Goal: Transaction & Acquisition: Obtain resource

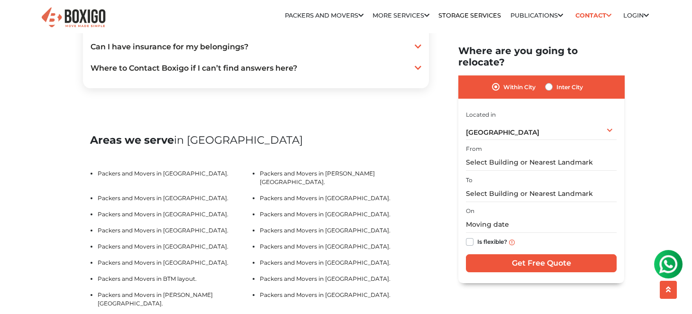
scroll to position [1801, 0]
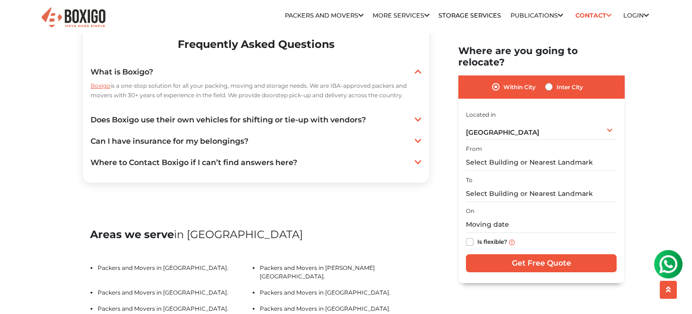
click at [415, 145] on icon at bounding box center [418, 141] width 7 height 8
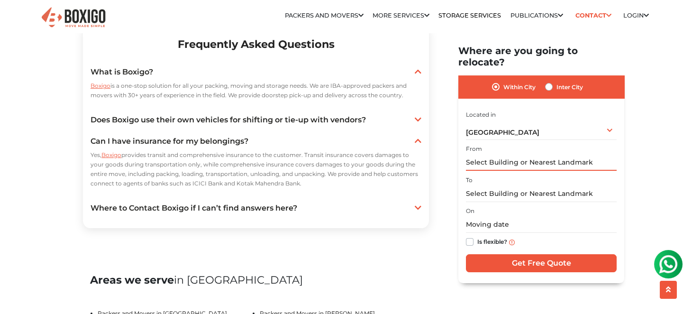
click at [500, 155] on input "text" at bounding box center [541, 163] width 151 height 17
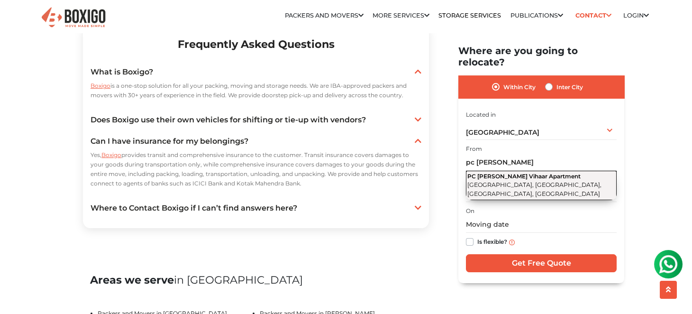
click at [523, 182] on span "[GEOGRAPHIC_DATA], [GEOGRAPHIC_DATA], [GEOGRAPHIC_DATA], [GEOGRAPHIC_DATA]" at bounding box center [534, 190] width 134 height 16
type input "PC [PERSON_NAME] Vihaar Apartment, [STREET_ADDRESS]"
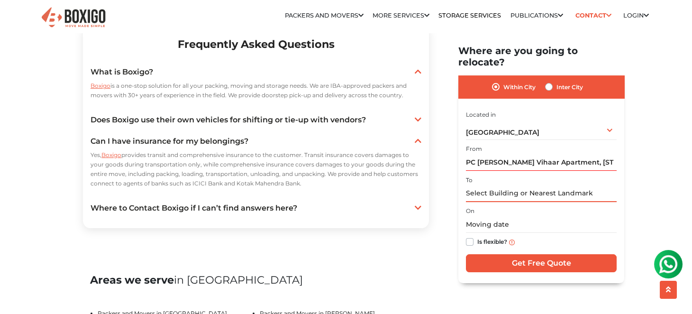
click at [504, 185] on input "text" at bounding box center [541, 193] width 151 height 17
type input "n"
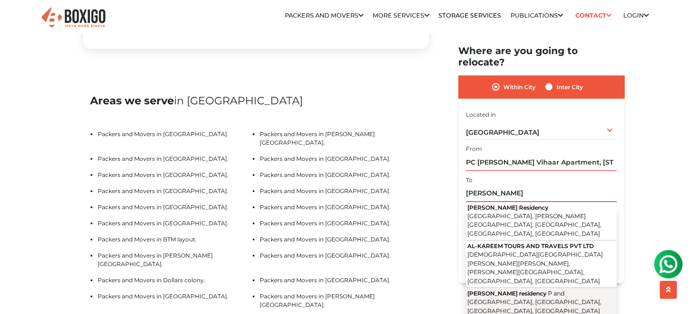
scroll to position [1991, 0]
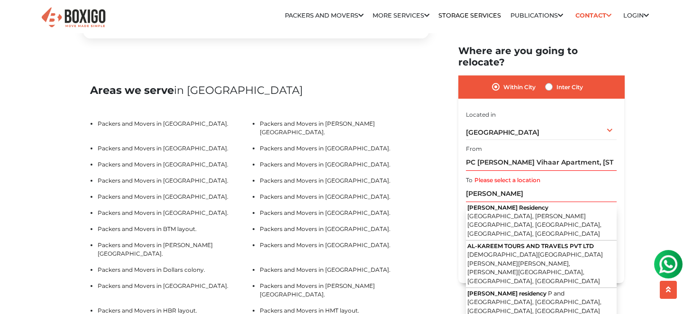
click at [666, 182] on div "Home Packers and Movers [GEOGRAPHIC_DATA] Packers and Movers in [GEOGRAPHIC_DAT…" at bounding box center [346, 300] width 692 height 4502
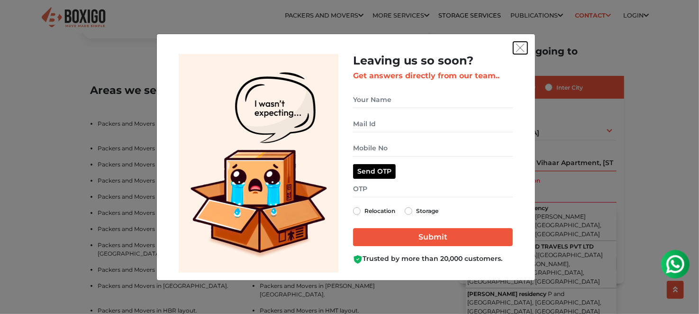
click at [521, 47] on img "get free quote dialog" at bounding box center [520, 48] width 9 height 9
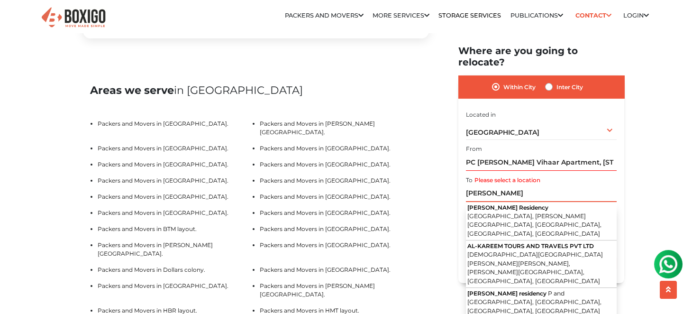
drag, startPoint x: 503, startPoint y: 182, endPoint x: 460, endPoint y: 182, distance: 43.1
click at [460, 182] on div "Within City Inter City I am shifting my 1 BHK 2 BHK 3 BHK 3 + BHK FEW ITEMS 1 B…" at bounding box center [541, 179] width 166 height 207
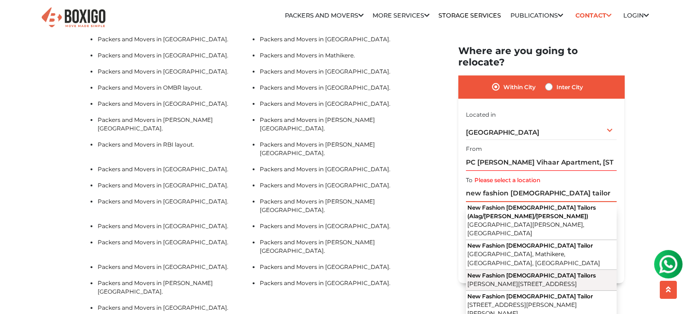
scroll to position [2370, 0]
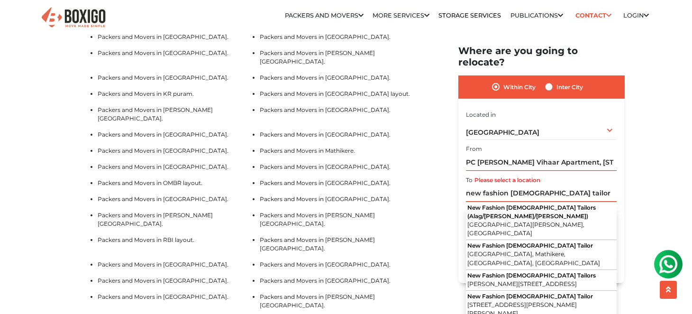
drag, startPoint x: 553, startPoint y: 184, endPoint x: 455, endPoint y: 184, distance: 98.1
click at [455, 184] on section "Packers and Movers in [GEOGRAPHIC_DATA] Effortlessly streamlining Every movemen…" at bounding box center [526, 165] width 166 height 238
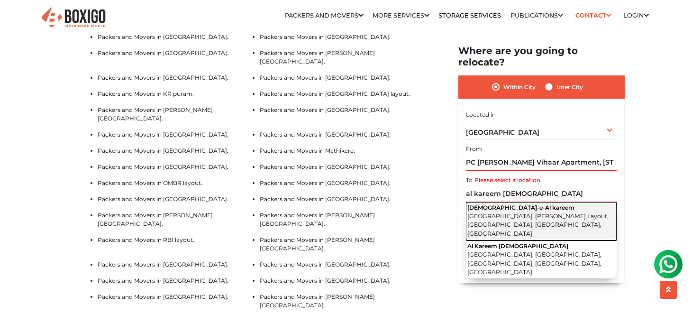
click at [527, 212] on span "[GEOGRAPHIC_DATA], [PERSON_NAME] Layout, [GEOGRAPHIC_DATA], [GEOGRAPHIC_DATA], …" at bounding box center [537, 224] width 141 height 25
type input "[DEMOGRAPHIC_DATA][GEOGRAPHIC_DATA], [GEOGRAPHIC_DATA], [PERSON_NAME][GEOGRAPHI…"
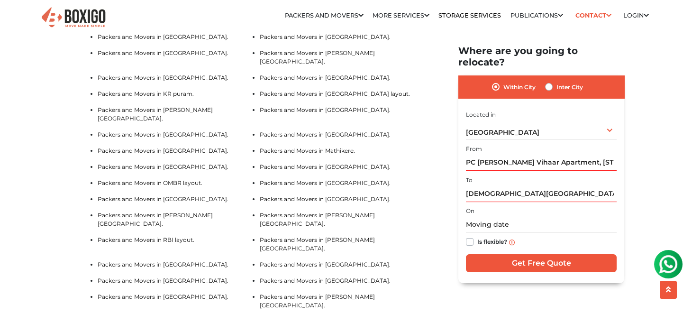
click at [477, 237] on label "Is flexible?" at bounding box center [492, 242] width 30 height 10
click at [470, 237] on input "Is flexible?" at bounding box center [470, 241] width 8 height 9
checkbox input "true"
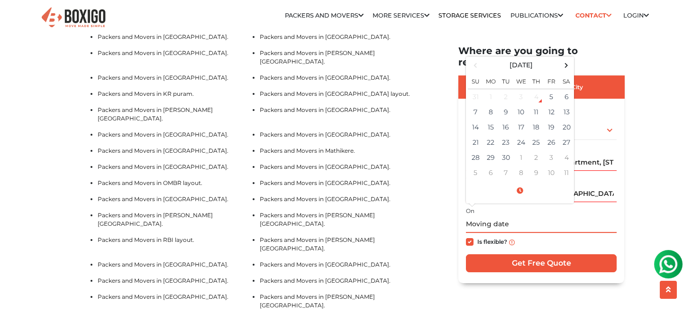
click at [509, 217] on input "text" at bounding box center [541, 225] width 151 height 17
click at [551, 120] on td "19" at bounding box center [551, 127] width 15 height 15
type input "[DATE] 12:00 AM"
click at [477, 237] on label "Is flexible?" at bounding box center [492, 242] width 30 height 10
click at [471, 237] on input "Is flexible?" at bounding box center [470, 241] width 8 height 9
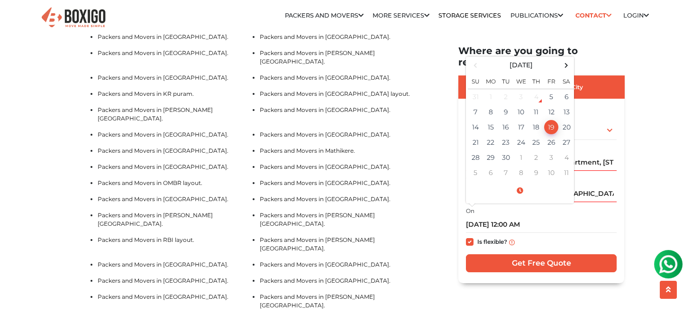
checkbox input "false"
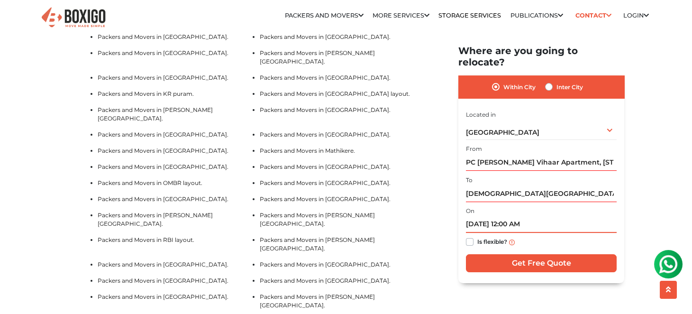
click at [510, 217] on input "[DATE] 12:00 AM" at bounding box center [541, 225] width 151 height 17
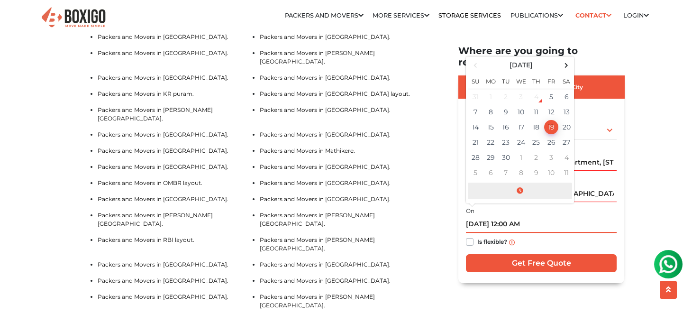
click at [520, 183] on span at bounding box center [520, 191] width 104 height 17
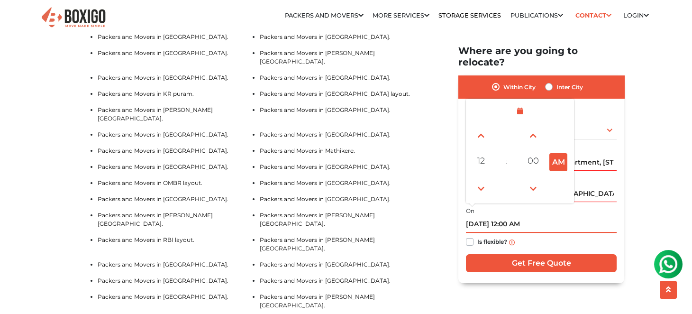
click at [558, 155] on button "AM" at bounding box center [558, 162] width 18 height 18
click at [478, 126] on span at bounding box center [481, 135] width 19 height 19
click at [477, 179] on span at bounding box center [481, 188] width 19 height 19
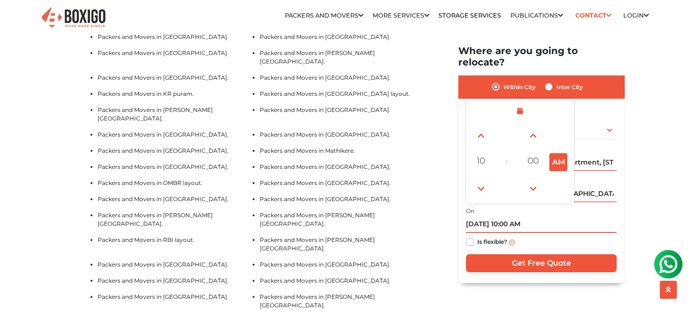
click at [558, 154] on button "AM" at bounding box center [558, 162] width 18 height 18
click at [478, 179] on span at bounding box center [481, 188] width 19 height 19
type input "[DATE] 8:00 PM"
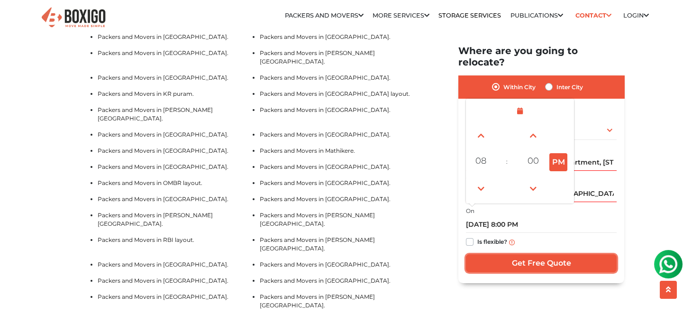
click at [540, 255] on input "Get Free Quote" at bounding box center [541, 264] width 151 height 18
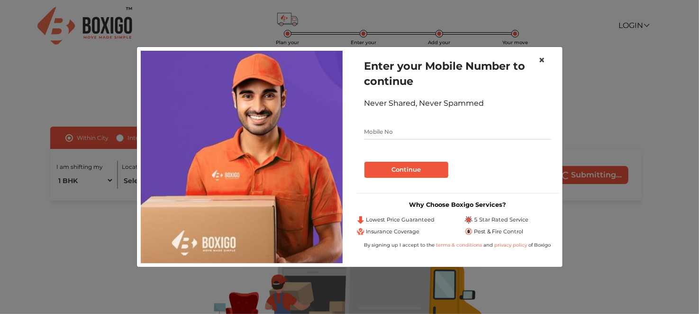
click at [544, 62] on span "×" at bounding box center [542, 60] width 7 height 14
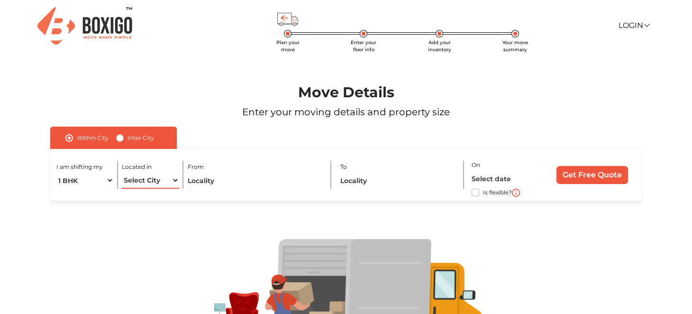
click at [175, 183] on select "Select City Bangalore Bengaluru Bhopal Bhubaneswar Chennai Coimbatore Cuttack D…" at bounding box center [150, 180] width 57 height 17
select select "[GEOGRAPHIC_DATA]"
click at [122, 172] on select "Select City Bangalore Bengaluru Bhopal Bhubaneswar Chennai Coimbatore Cuttack D…" at bounding box center [150, 180] width 57 height 17
click at [213, 188] on input "text" at bounding box center [255, 180] width 135 height 17
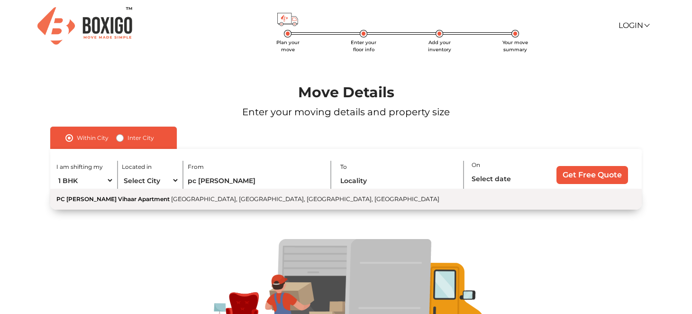
click at [209, 196] on span "[GEOGRAPHIC_DATA], [GEOGRAPHIC_DATA], [GEOGRAPHIC_DATA], [GEOGRAPHIC_DATA]" at bounding box center [305, 198] width 268 height 7
type input "PC [PERSON_NAME] Vihaar Apartment, [STREET_ADDRESS]"
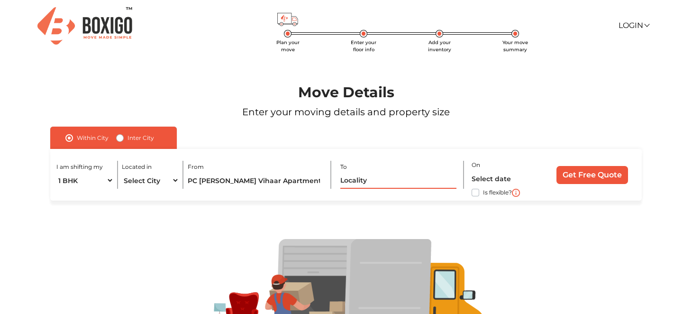
click at [375, 180] on input "text" at bounding box center [398, 180] width 116 height 17
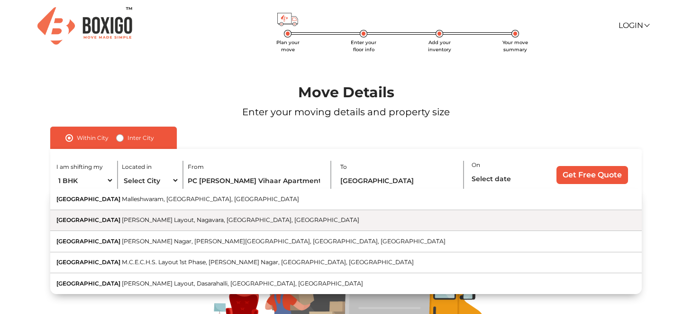
click at [224, 215] on button "17th Cross Road Byrappa Layout, Nagavara, Bengaluru, Karnataka" at bounding box center [346, 220] width 592 height 21
type input "17th Cross Road, Byrappa Layout, Nagavara, Bengaluru, Karnataka"
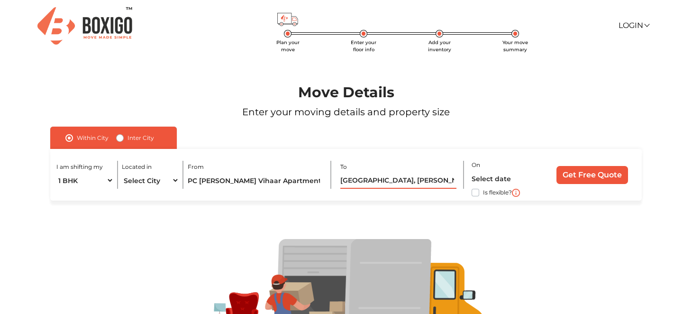
click at [403, 179] on input "17th Cross Road, Byrappa Layout, Nagavara, Bengaluru, Karnataka" at bounding box center [398, 180] width 116 height 17
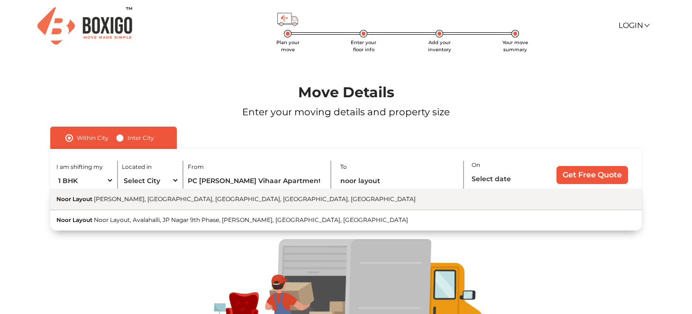
click at [285, 197] on button "Noor Layout Rashad Nagar, Govindapura, Nagavara, Bengaluru, Karnataka" at bounding box center [346, 199] width 592 height 21
type input "Noor Layout, Rashad Nagar, Govindapura, Nagavara, Bengaluru, Karnataka"
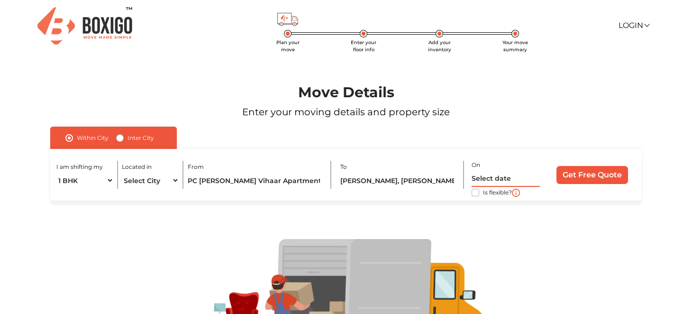
click at [488, 173] on input "text" at bounding box center [506, 178] width 68 height 17
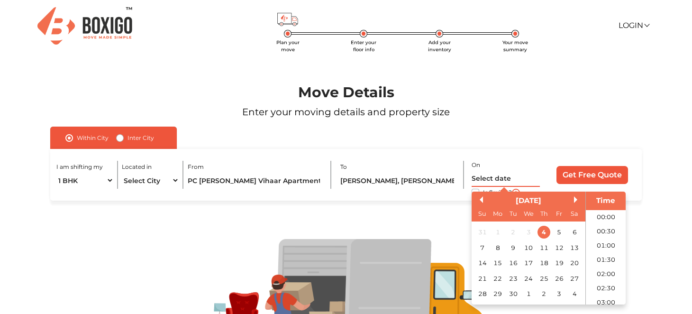
scroll to position [17, 0]
click at [559, 264] on div "19" at bounding box center [559, 263] width 13 height 13
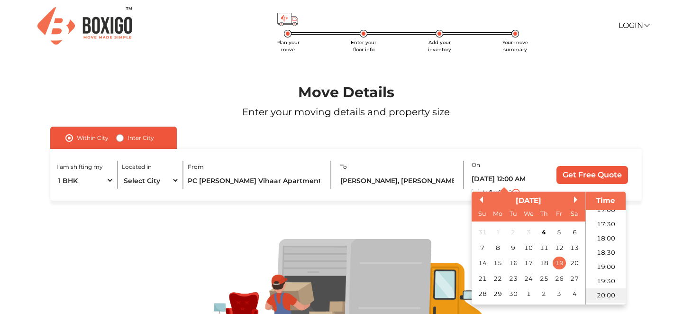
click at [602, 294] on li "20:00" at bounding box center [606, 295] width 40 height 14
type input "19/09/2025 8:00 PM"
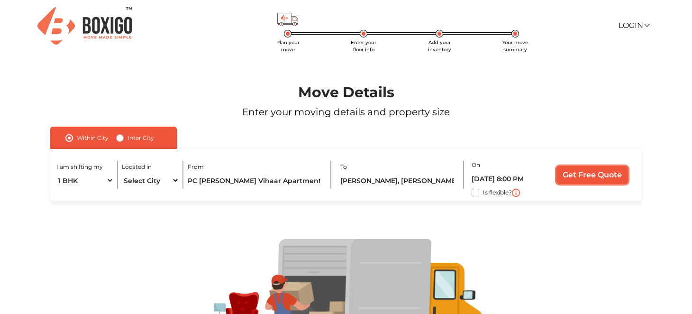
click at [579, 178] on input "Get Free Quote" at bounding box center [593, 175] width 72 height 18
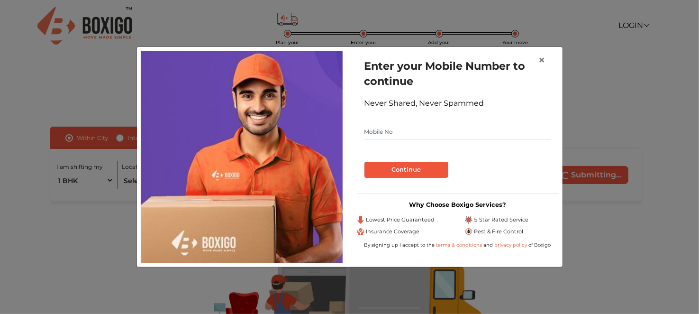
click at [429, 130] on input "text" at bounding box center [458, 131] width 187 height 15
type input "7299123170"
click at [410, 165] on button "Continue" at bounding box center [407, 170] width 84 height 16
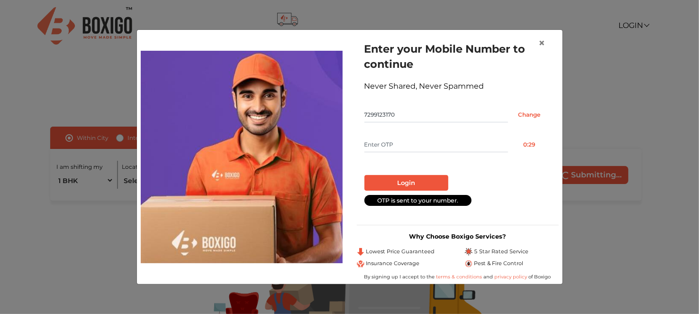
click at [439, 145] on input "text" at bounding box center [437, 144] width 144 height 15
type input "4564"
click at [404, 177] on button "Login" at bounding box center [407, 183] width 84 height 16
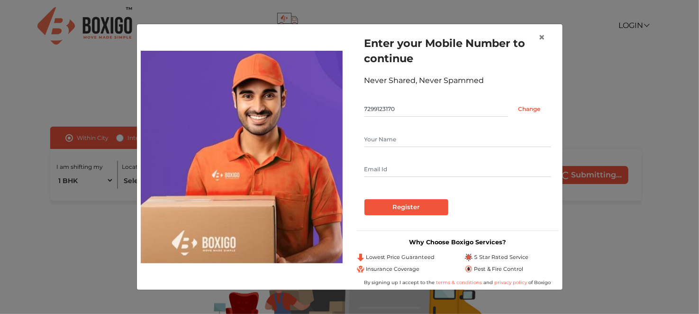
click at [401, 145] on input "text" at bounding box center [458, 139] width 187 height 15
type input "Ayaz Ahmed"
click at [419, 174] on input "text" at bounding box center [458, 169] width 187 height 15
type input "axaz_ayaz@rediffmail.com"
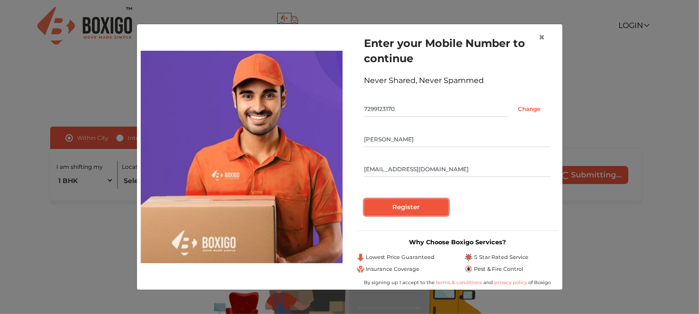
click at [411, 208] on input "Register" at bounding box center [407, 207] width 84 height 16
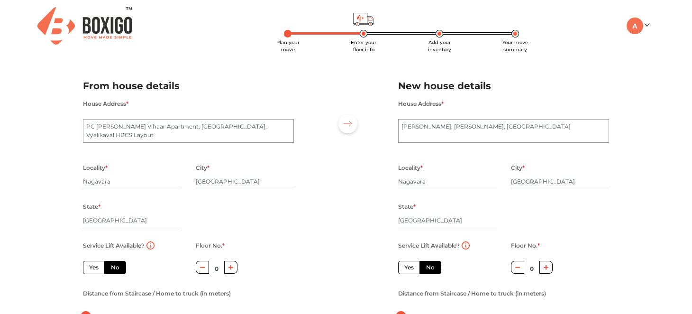
click at [414, 270] on label "Yes" at bounding box center [409, 267] width 22 height 13
click at [411, 269] on input "Yes" at bounding box center [407, 266] width 6 height 6
radio input "true"
radio input "false"
click at [95, 269] on label "Yes" at bounding box center [94, 267] width 22 height 13
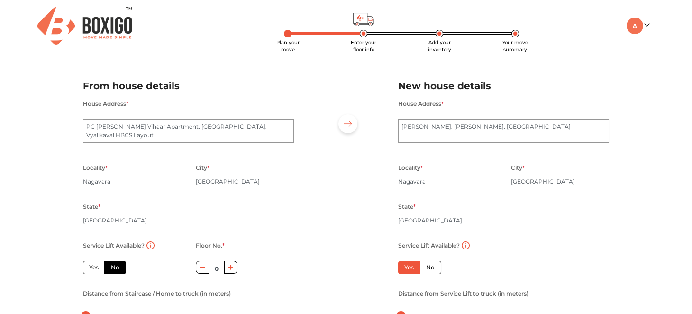
click at [95, 269] on input "Yes" at bounding box center [92, 266] width 6 height 6
radio input "true"
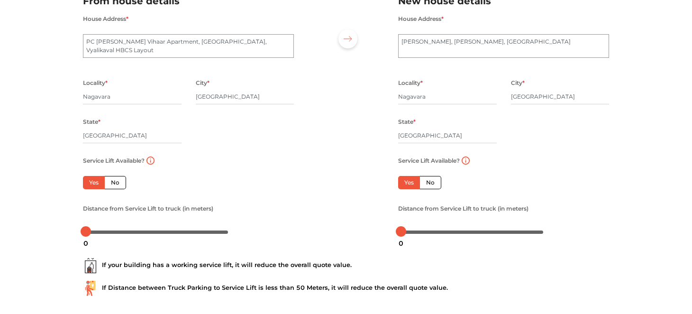
scroll to position [136, 0]
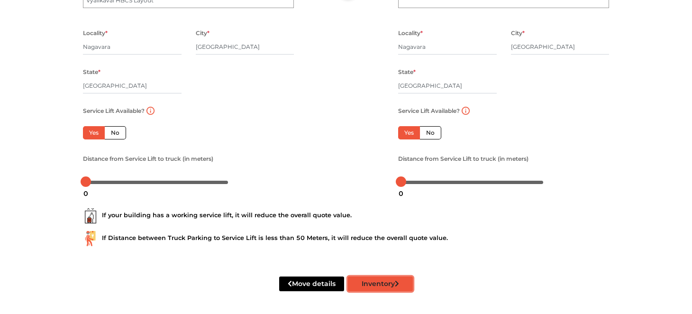
click at [376, 279] on button "Inventory" at bounding box center [380, 283] width 65 height 15
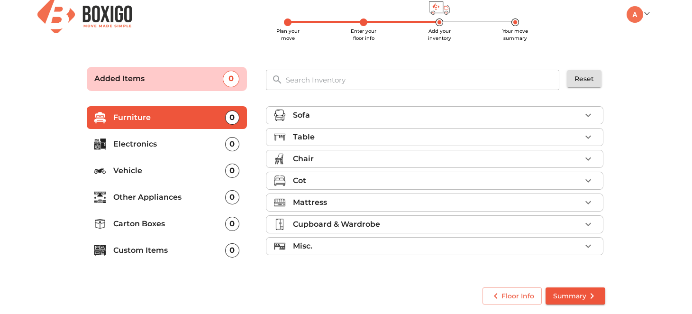
scroll to position [11, 0]
click at [590, 119] on icon "button" at bounding box center [588, 115] width 11 height 11
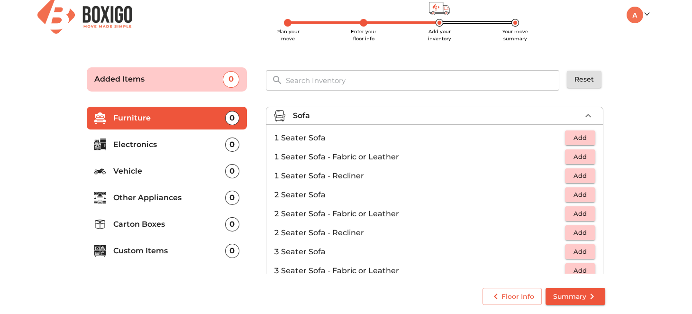
scroll to position [0, 0]
click at [581, 136] on span "Add" at bounding box center [580, 137] width 21 height 11
click at [585, 136] on icon "button" at bounding box center [588, 137] width 11 height 11
click at [575, 252] on span "Add" at bounding box center [580, 251] width 21 height 11
click at [585, 113] on icon "button" at bounding box center [588, 115] width 11 height 11
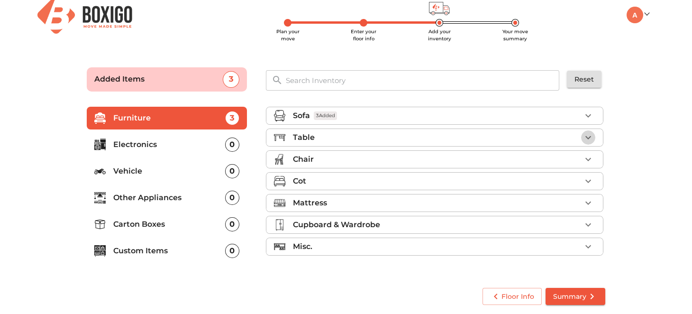
click at [586, 138] on icon "button" at bounding box center [588, 137] width 11 height 11
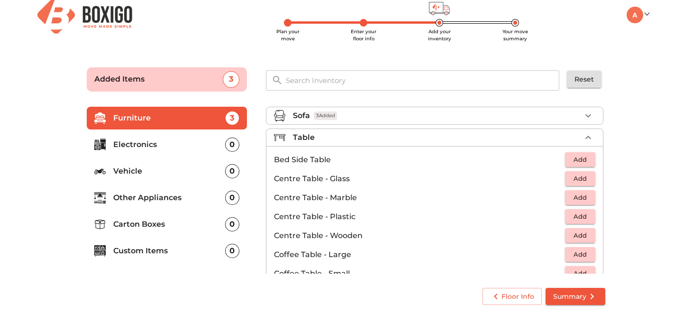
click at [580, 155] on span "Add" at bounding box center [580, 159] width 21 height 11
click at [582, 236] on span "Add" at bounding box center [580, 235] width 21 height 11
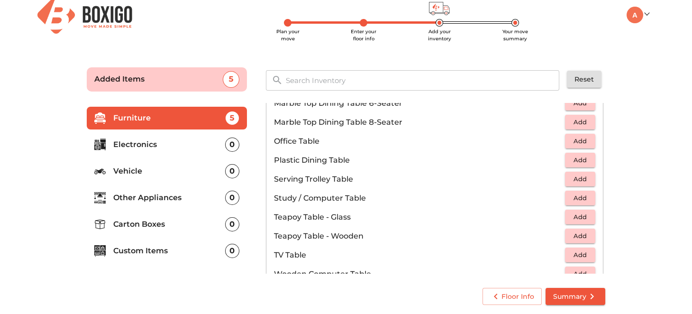
scroll to position [569, 0]
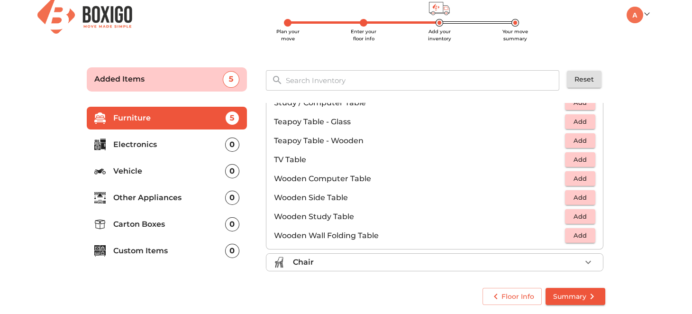
click at [572, 141] on span "Add" at bounding box center [580, 140] width 21 height 11
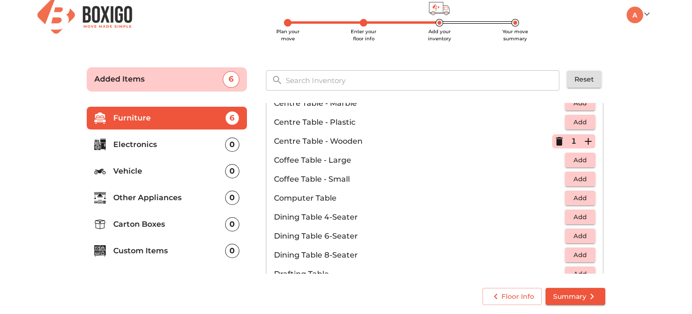
scroll to position [0, 0]
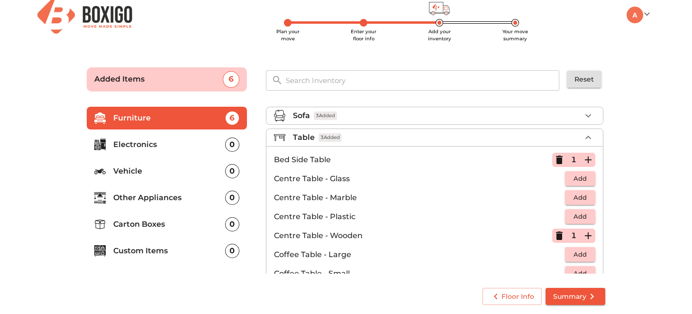
click at [556, 232] on icon "button" at bounding box center [559, 235] width 7 height 9
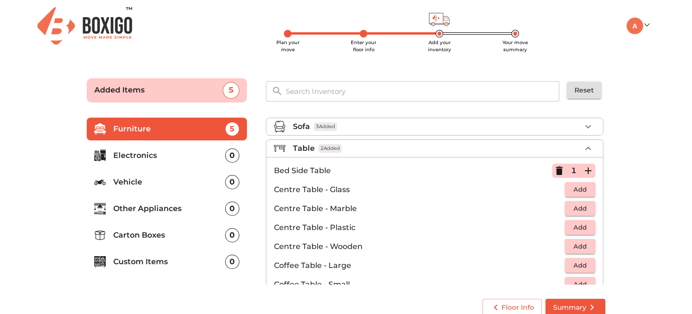
click at [588, 148] on icon "button" at bounding box center [588, 148] width 11 height 11
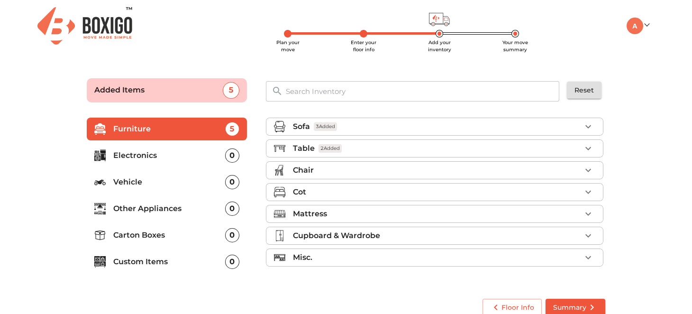
click at [588, 171] on icon "button" at bounding box center [588, 169] width 11 height 11
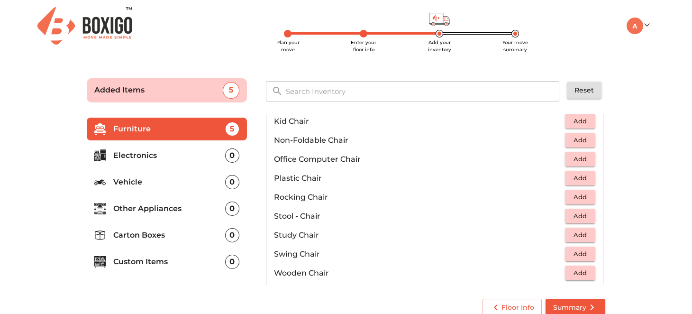
scroll to position [204, 0]
click at [581, 251] on span "Add" at bounding box center [580, 253] width 21 height 11
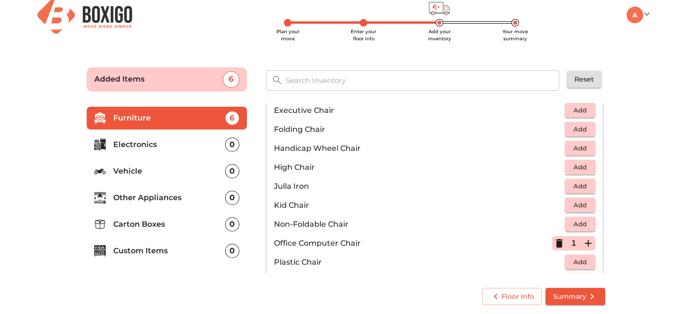
click at [581, 259] on span "Add" at bounding box center [580, 261] width 21 height 11
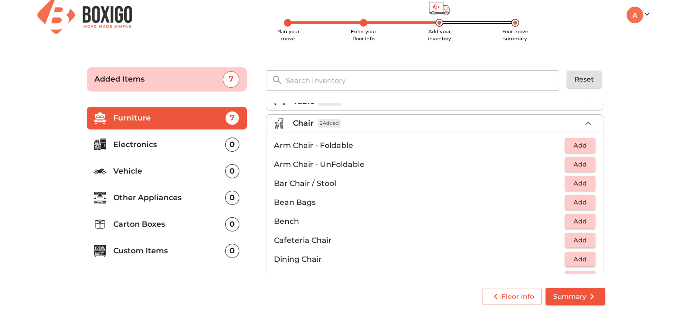
scroll to position [14, 0]
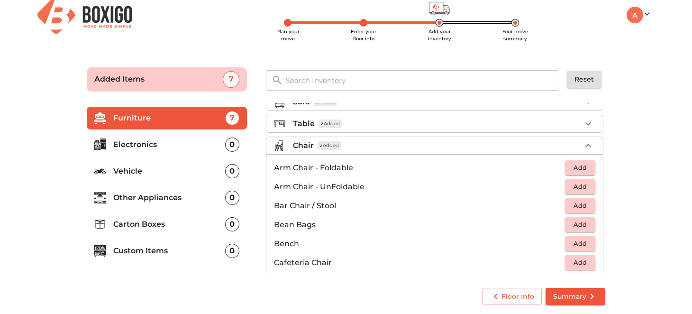
click at [585, 144] on icon "button" at bounding box center [588, 145] width 6 height 3
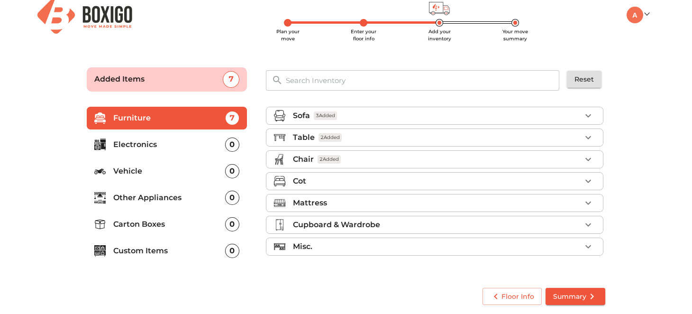
scroll to position [0, 0]
click at [590, 183] on icon "button" at bounding box center [588, 180] width 11 height 11
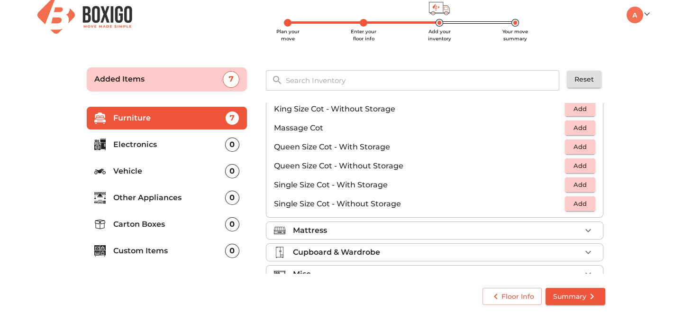
scroll to position [299, 0]
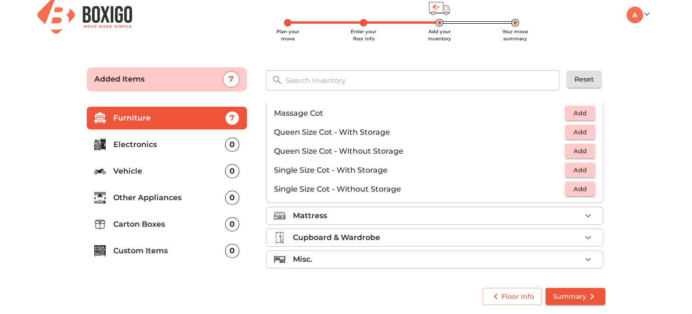
click at [580, 167] on span "Add" at bounding box center [580, 169] width 21 height 11
click at [577, 129] on span "Add" at bounding box center [580, 132] width 21 height 11
click at [585, 214] on icon "button" at bounding box center [588, 215] width 6 height 3
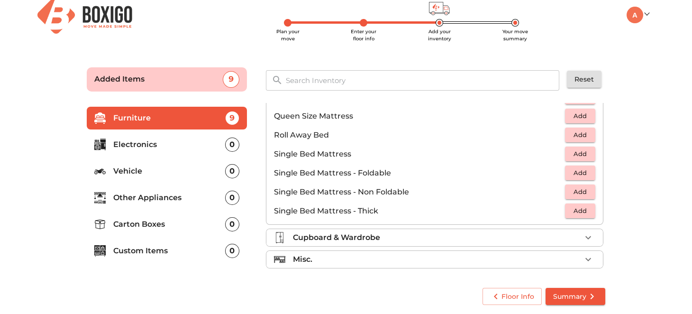
scroll to position [91, 0]
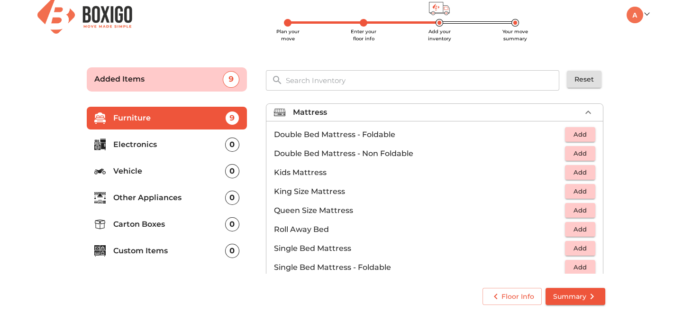
click at [574, 208] on span "Add" at bounding box center [580, 210] width 21 height 11
click at [574, 247] on span "Add" at bounding box center [580, 248] width 21 height 11
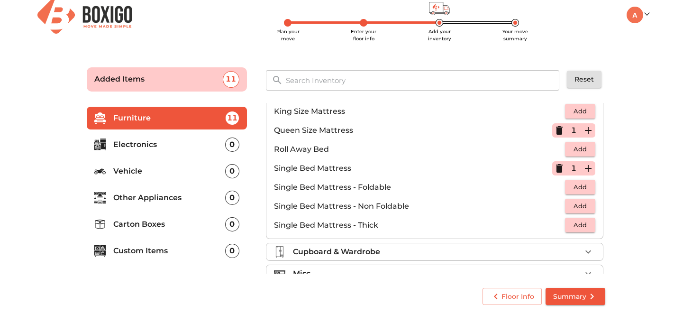
scroll to position [185, 0]
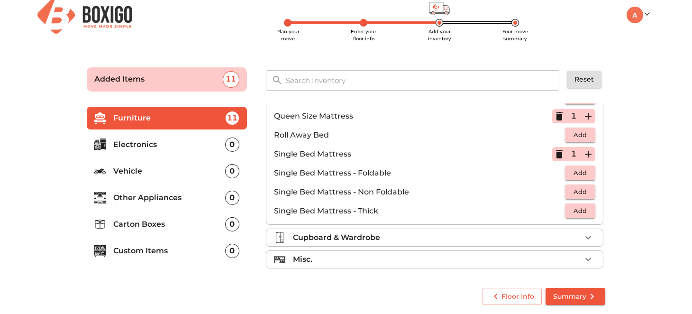
click at [583, 233] on icon "button" at bounding box center [588, 237] width 11 height 11
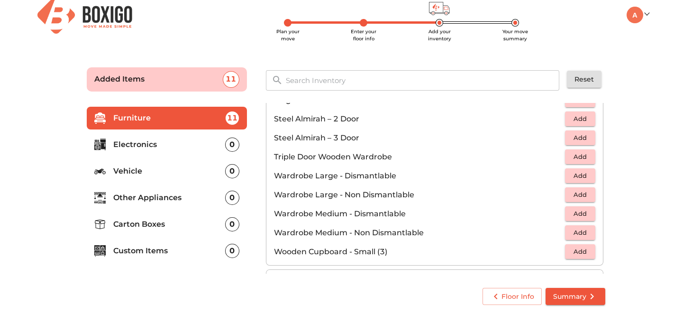
scroll to position [318, 0]
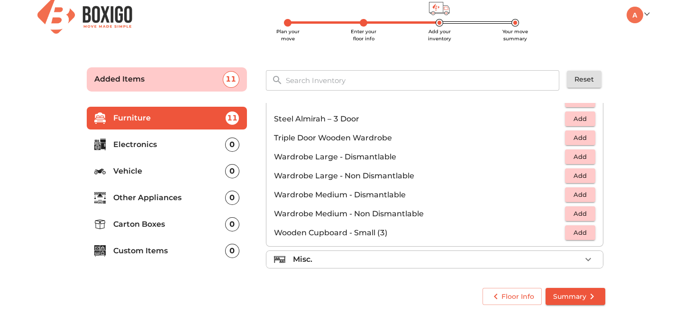
click at [583, 154] on span "Add" at bounding box center [580, 156] width 21 height 11
click at [587, 258] on icon "button" at bounding box center [588, 259] width 11 height 11
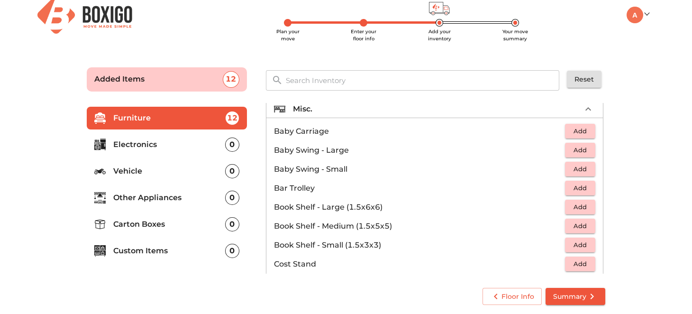
scroll to position [128, 0]
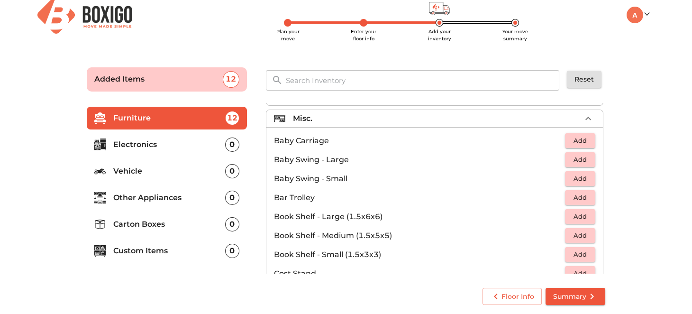
click at [574, 161] on span "Add" at bounding box center [580, 159] width 21 height 11
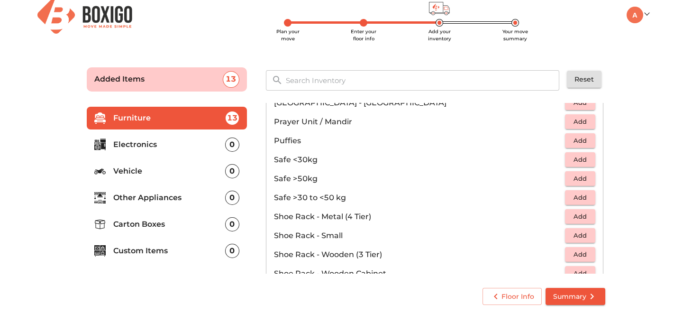
scroll to position [507, 0]
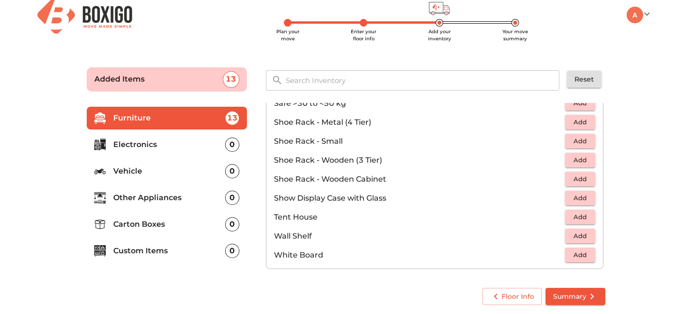
click at [168, 146] on p "Electronics" at bounding box center [169, 144] width 112 height 11
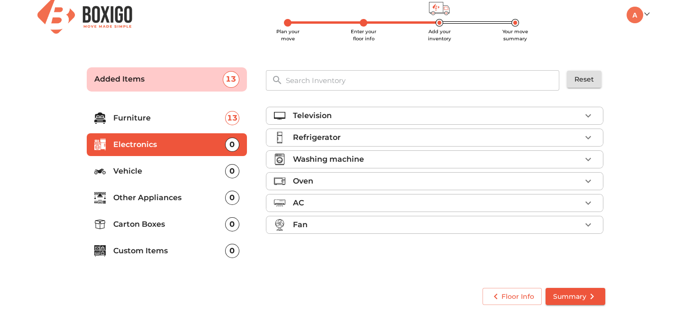
click at [589, 112] on icon "button" at bounding box center [588, 115] width 11 height 11
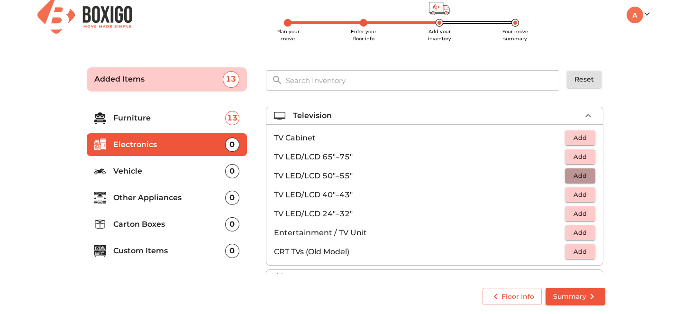
click at [570, 174] on span "Add" at bounding box center [580, 175] width 21 height 11
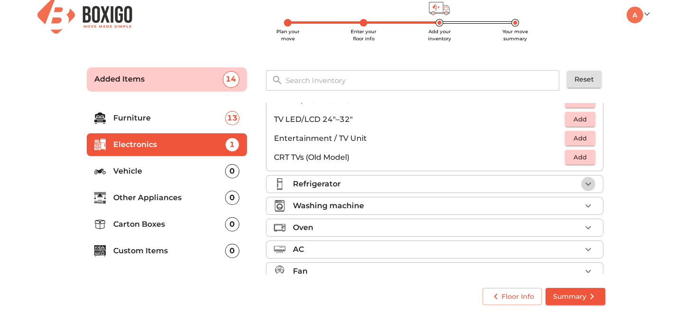
click at [586, 182] on icon "button" at bounding box center [588, 183] width 11 height 11
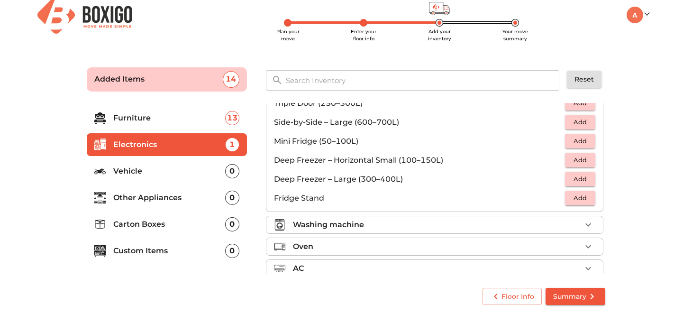
scroll to position [0, 0]
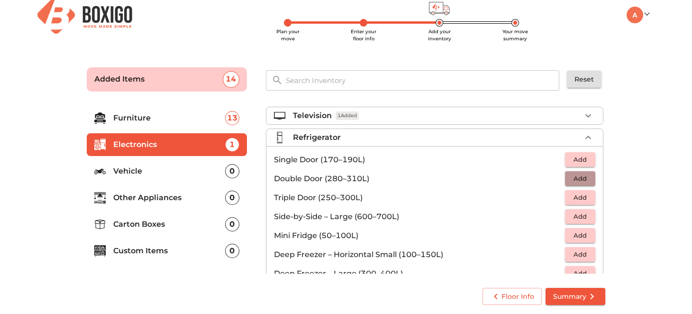
click at [577, 174] on span "Add" at bounding box center [580, 178] width 21 height 11
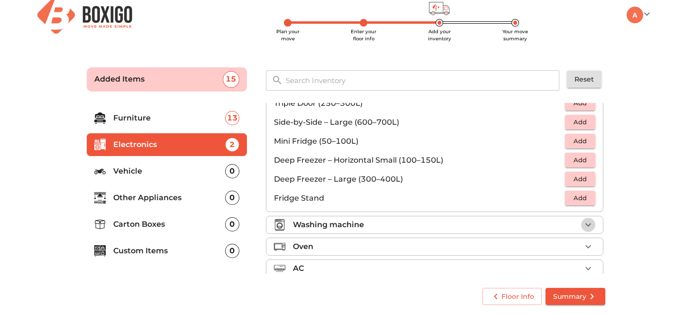
click at [588, 225] on icon "button" at bounding box center [588, 224] width 11 height 11
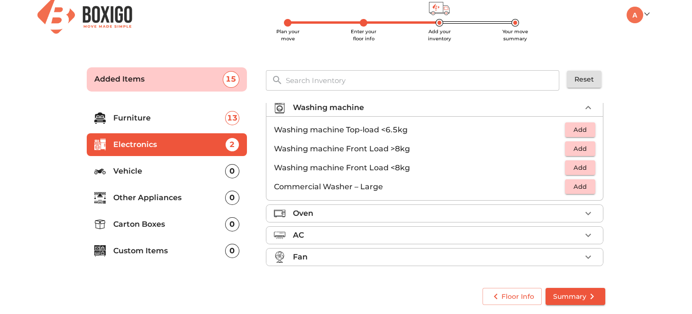
scroll to position [44, 0]
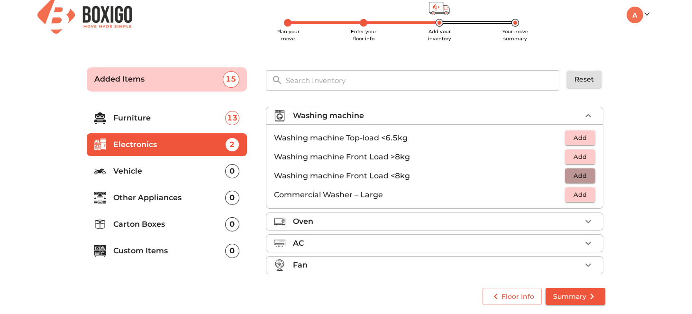
click at [577, 176] on span "Add" at bounding box center [580, 175] width 21 height 11
click at [584, 222] on icon "button" at bounding box center [588, 221] width 11 height 11
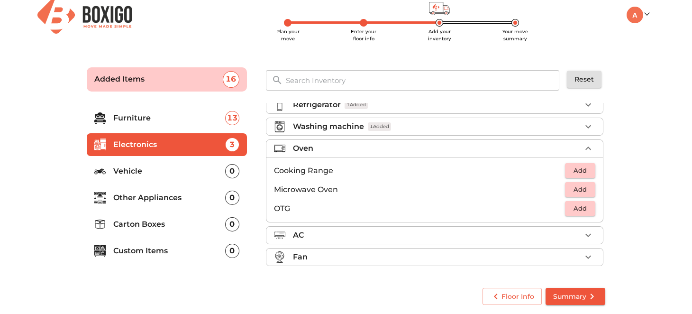
scroll to position [31, 0]
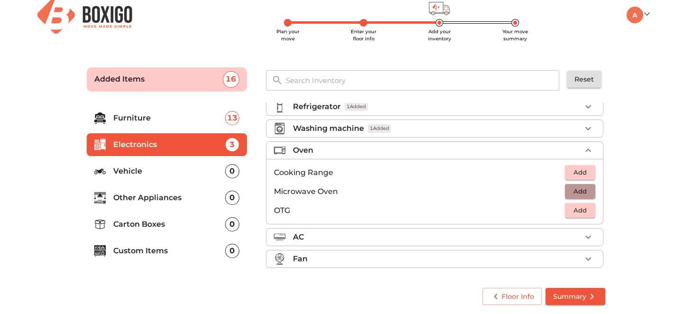
click at [581, 187] on span "Add" at bounding box center [580, 191] width 21 height 11
click at [585, 235] on icon "button" at bounding box center [588, 236] width 6 height 3
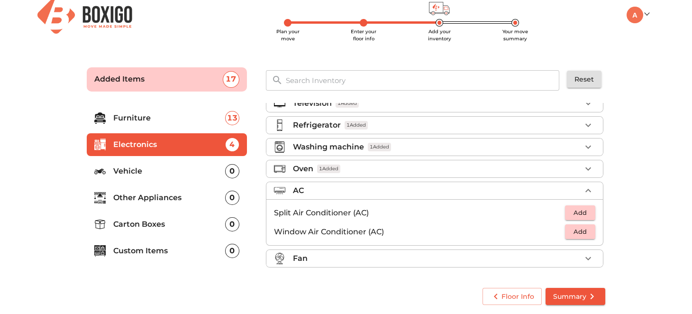
scroll to position [12, 0]
click at [585, 257] on icon "button" at bounding box center [588, 258] width 6 height 3
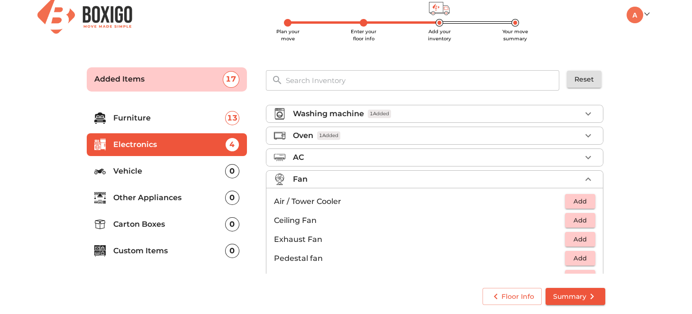
scroll to position [69, 0]
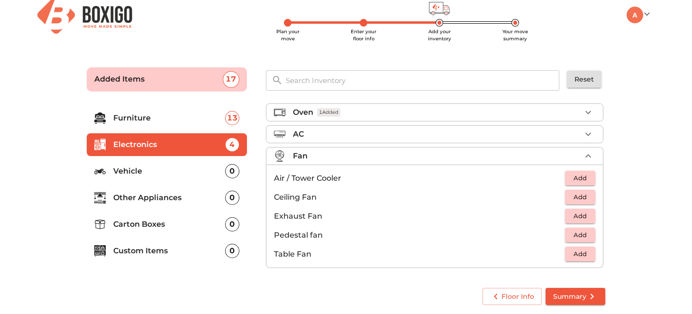
click at [154, 167] on p "Vehicle" at bounding box center [169, 170] width 112 height 11
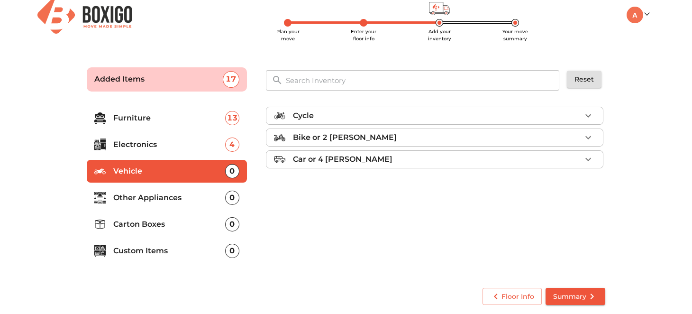
click at [579, 115] on div "Cycle" at bounding box center [437, 115] width 288 height 11
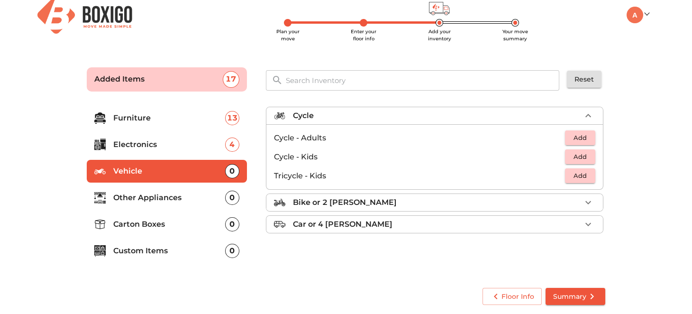
click at [583, 151] on span "Add" at bounding box center [580, 156] width 21 height 11
click at [361, 202] on p "Bike or 2 wheeler" at bounding box center [345, 202] width 104 height 11
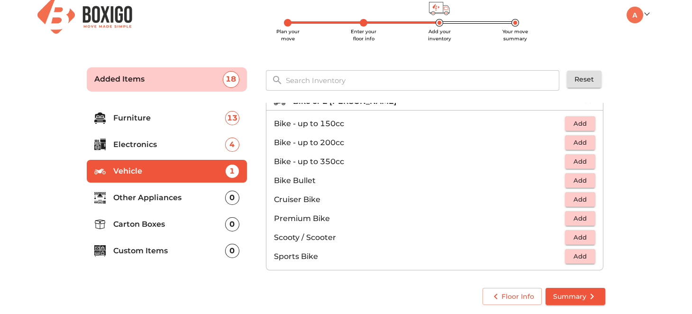
scroll to position [61, 0]
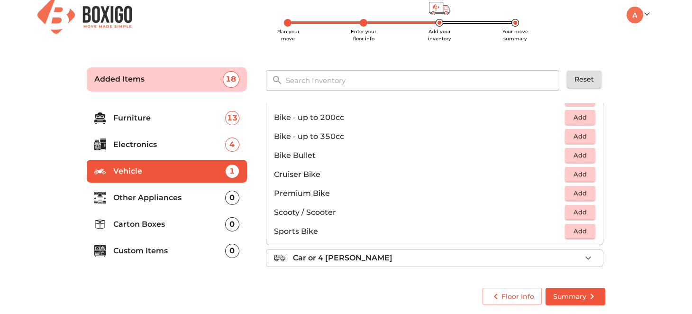
click at [342, 259] on p "Car or 4 Wheeler" at bounding box center [343, 257] width 100 height 11
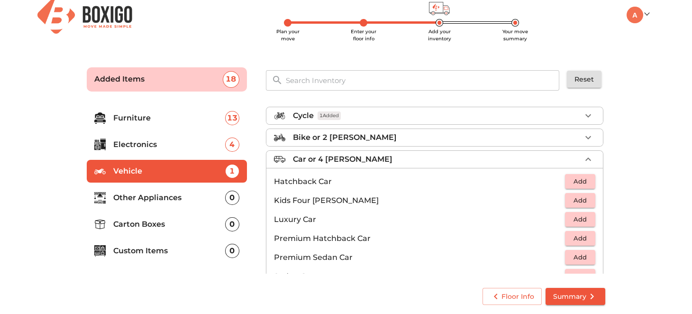
scroll to position [42, 0]
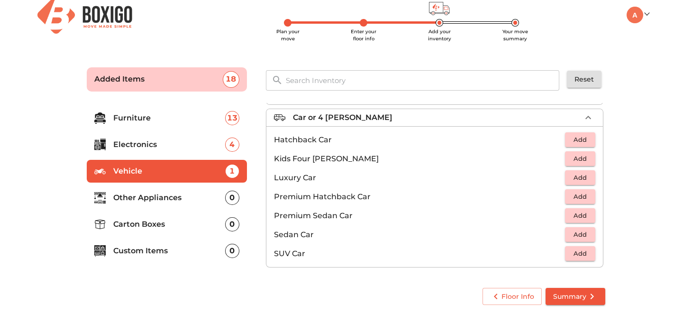
click at [174, 197] on p "Other Appliances" at bounding box center [169, 197] width 112 height 11
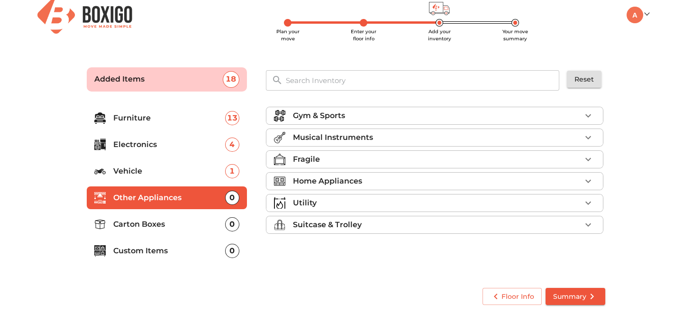
click at [539, 116] on div "Gym & Sports" at bounding box center [437, 115] width 288 height 11
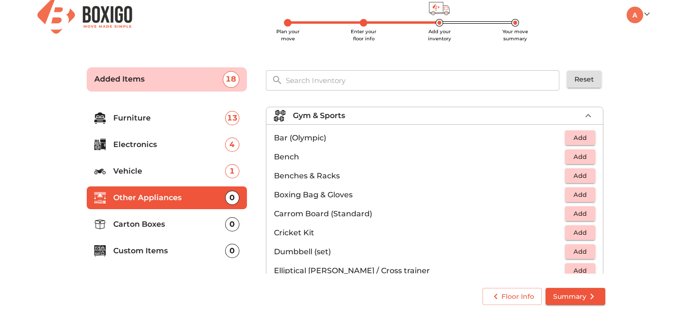
click at [565, 249] on button "Add" at bounding box center [580, 251] width 30 height 15
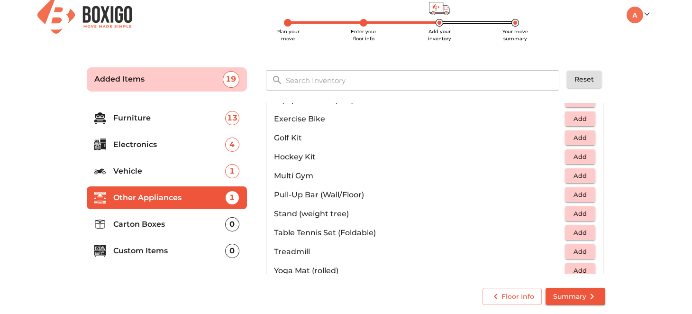
scroll to position [284, 0]
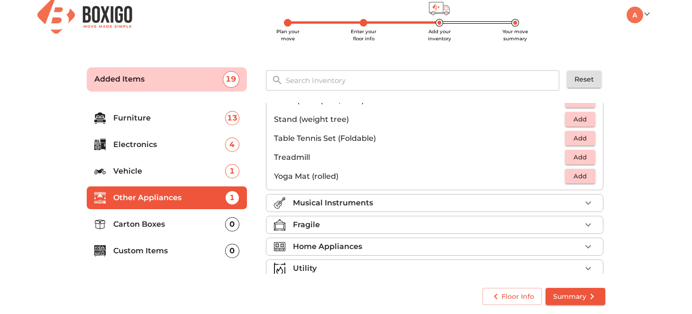
click at [402, 201] on div "Musical Instruments" at bounding box center [437, 202] width 288 height 11
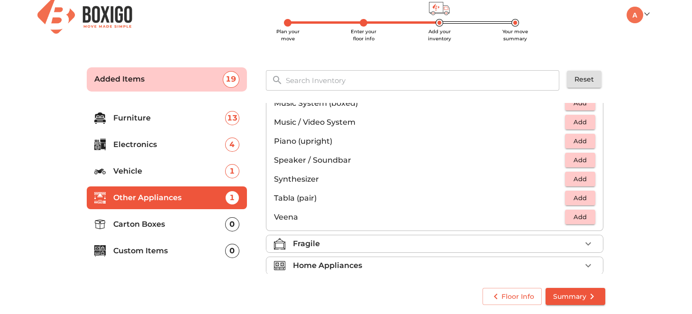
click at [570, 160] on span "Add" at bounding box center [580, 160] width 21 height 11
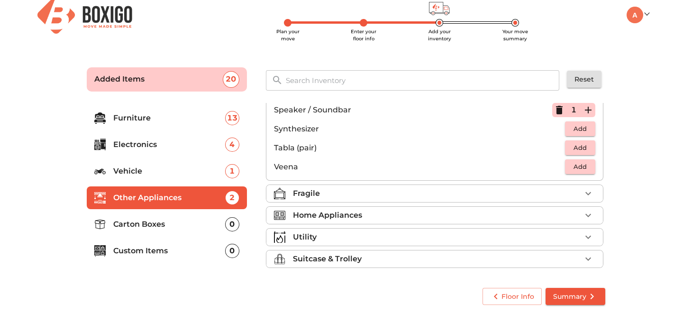
click at [477, 193] on div "Fragile" at bounding box center [437, 193] width 288 height 11
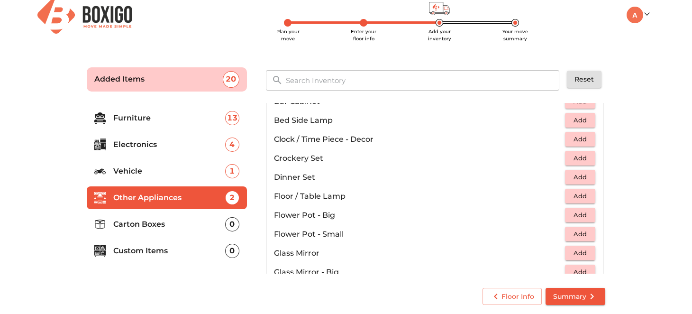
scroll to position [190, 0]
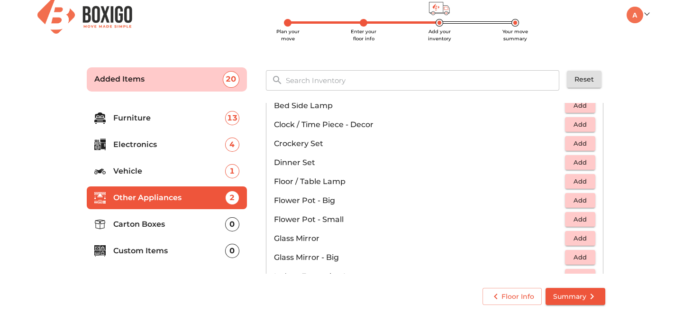
click at [578, 142] on span "Add" at bounding box center [580, 143] width 21 height 11
click at [580, 158] on span "Add" at bounding box center [580, 162] width 21 height 11
click at [585, 142] on icon "button" at bounding box center [588, 143] width 7 height 7
click at [585, 161] on icon "button" at bounding box center [588, 162] width 7 height 7
click at [585, 143] on icon "button" at bounding box center [588, 143] width 7 height 7
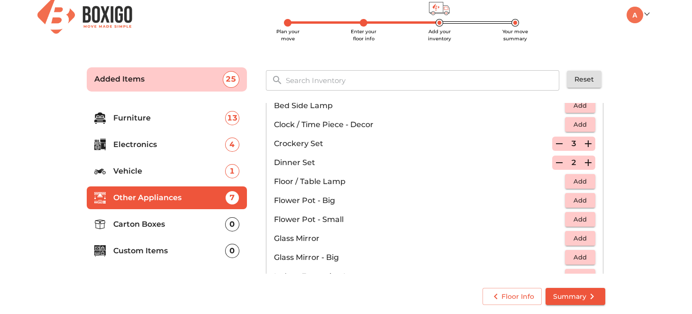
click at [585, 159] on icon "button" at bounding box center [588, 162] width 7 height 7
click at [583, 143] on icon "button" at bounding box center [588, 143] width 11 height 11
click at [585, 161] on icon "button" at bounding box center [588, 162] width 7 height 7
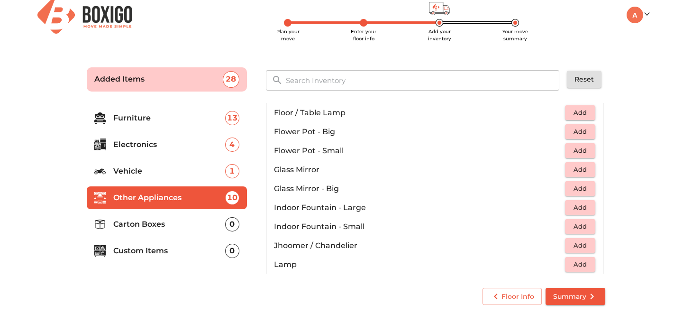
scroll to position [284, 0]
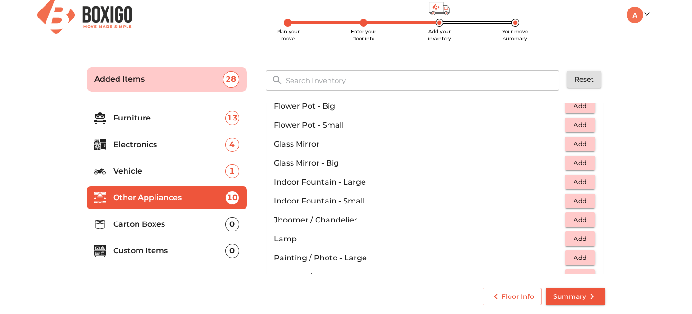
click at [580, 162] on span "Add" at bounding box center [580, 162] width 21 height 11
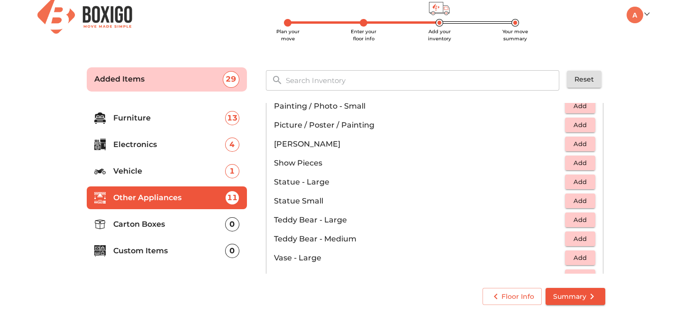
scroll to position [569, 0]
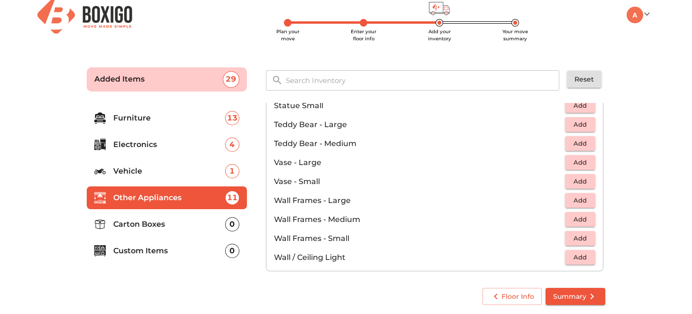
click at [163, 117] on p "Furniture" at bounding box center [169, 117] width 112 height 11
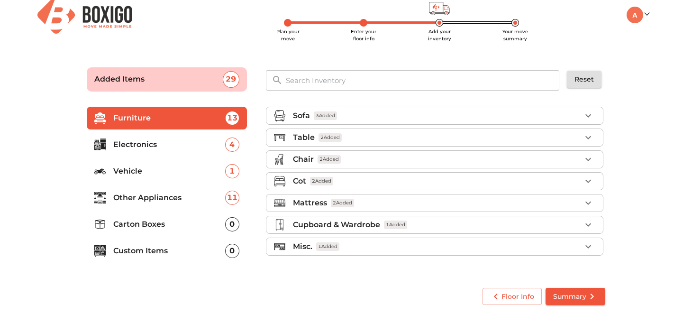
scroll to position [0, 0]
click at [439, 225] on div "Cupboard & Wardrobe 1 Added" at bounding box center [437, 224] width 288 height 11
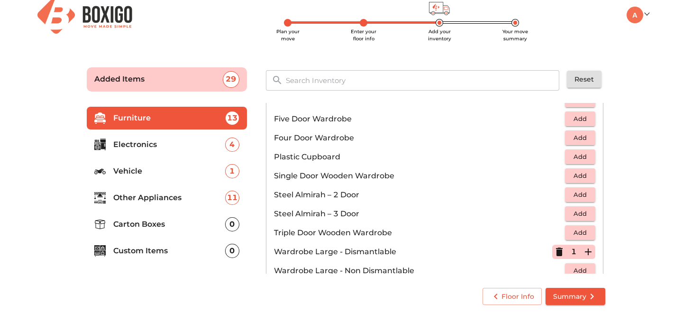
scroll to position [318, 0]
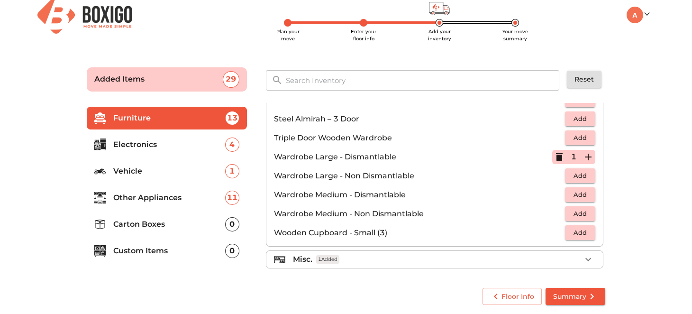
click at [430, 254] on div "Misc. 1 Added" at bounding box center [437, 259] width 288 height 11
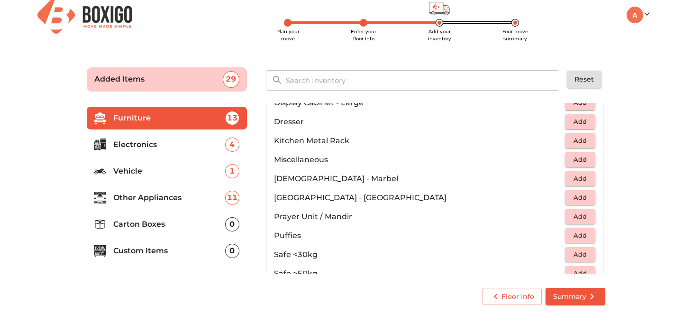
click at [383, 83] on input "text" at bounding box center [423, 80] width 286 height 20
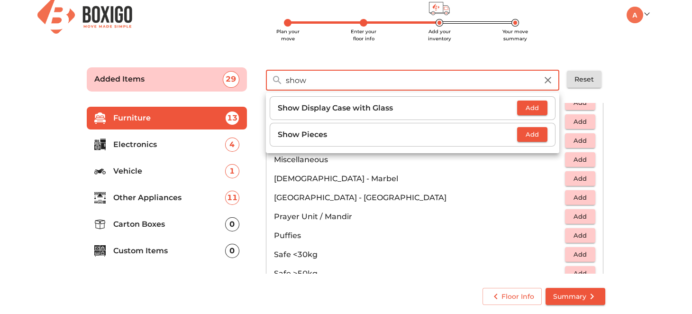
type input "show"
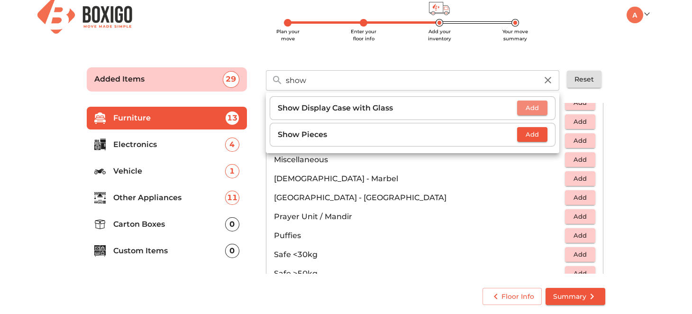
click at [522, 107] on span "Add" at bounding box center [532, 107] width 21 height 11
click at [624, 191] on main "Plan your move Enter your floor info Add your inventory Your move summary Added…" at bounding box center [346, 184] width 692 height 261
click at [509, 106] on icon "button" at bounding box center [511, 107] width 11 height 11
click at [537, 109] on span "Add" at bounding box center [532, 107] width 21 height 11
click at [159, 195] on p "Other Appliances" at bounding box center [169, 197] width 112 height 11
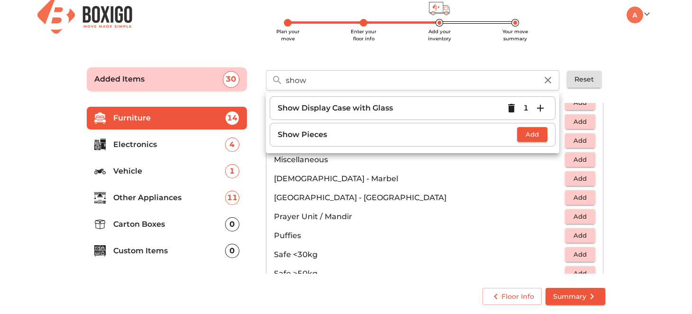
scroll to position [0, 0]
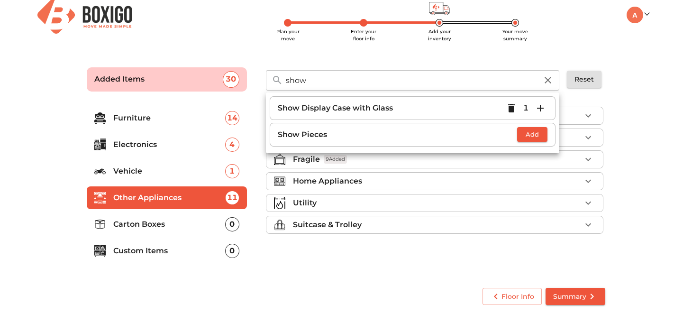
drag, startPoint x: 389, startPoint y: 265, endPoint x: 387, endPoint y: 254, distance: 11.1
click at [390, 265] on div "Gym & Sports 1 Added Musical Instruments 1 Added Fragile 9 Added Home Appliance…" at bounding box center [435, 188] width 347 height 179
click at [549, 77] on icon "button" at bounding box center [547, 79] width 11 height 11
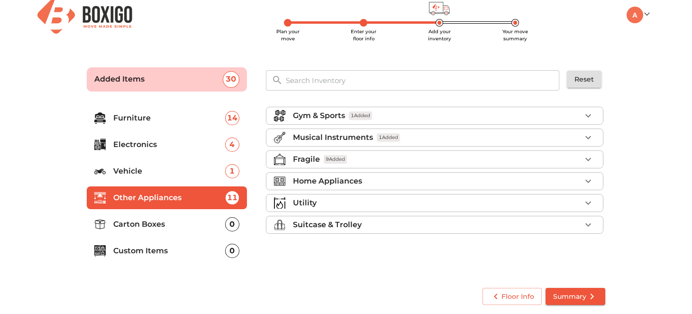
click at [385, 180] on div "Home Appliances" at bounding box center [437, 180] width 288 height 11
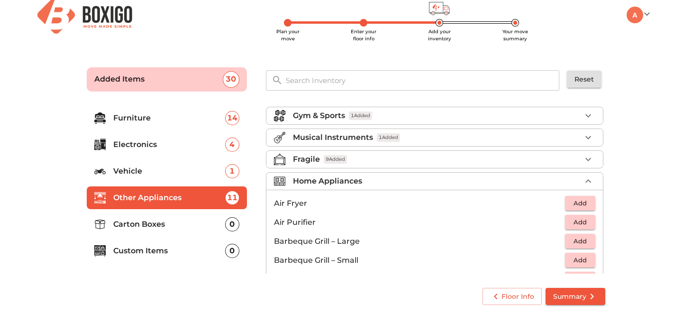
click at [387, 157] on div "Fragile 9 Added" at bounding box center [437, 159] width 288 height 11
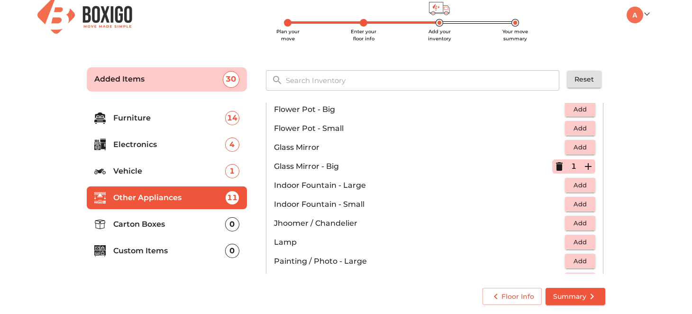
scroll to position [258, 0]
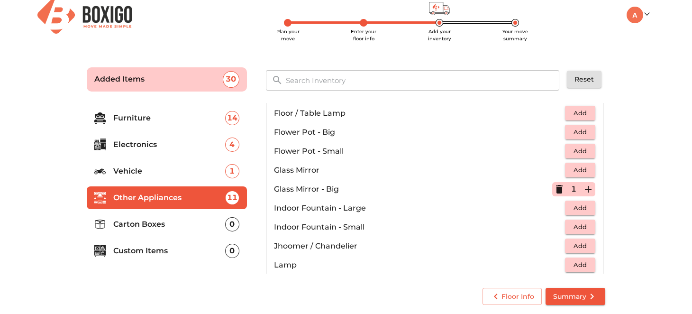
click at [146, 229] on li "Carton Boxes 0" at bounding box center [167, 224] width 160 height 23
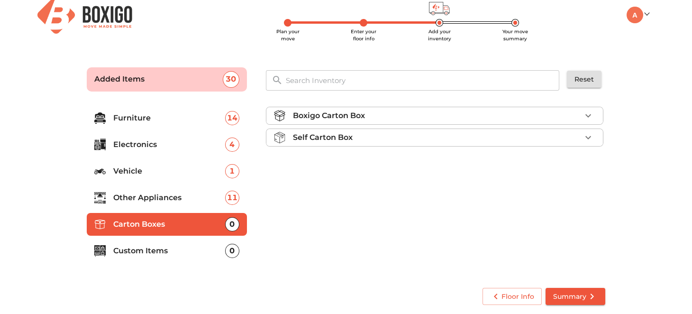
click at [162, 197] on p "Other Appliances" at bounding box center [169, 197] width 112 height 11
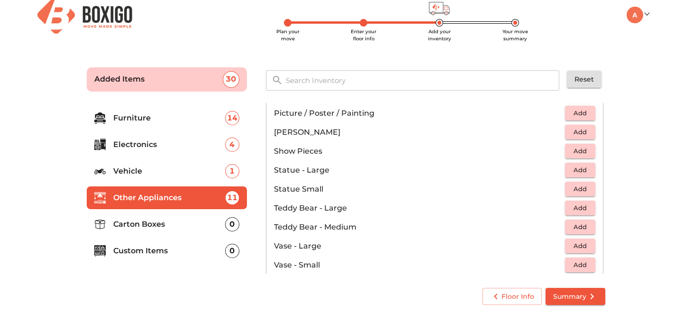
scroll to position [637, 0]
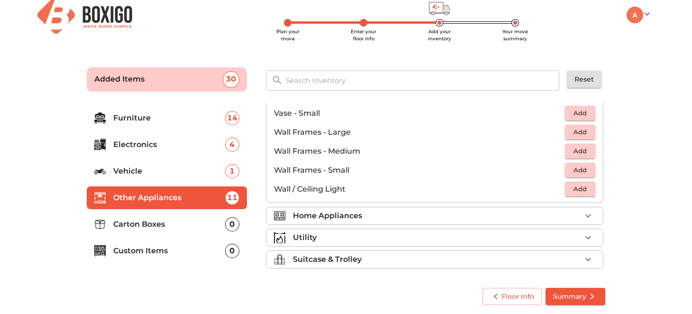
click at [396, 216] on div "Home Appliances" at bounding box center [437, 215] width 288 height 11
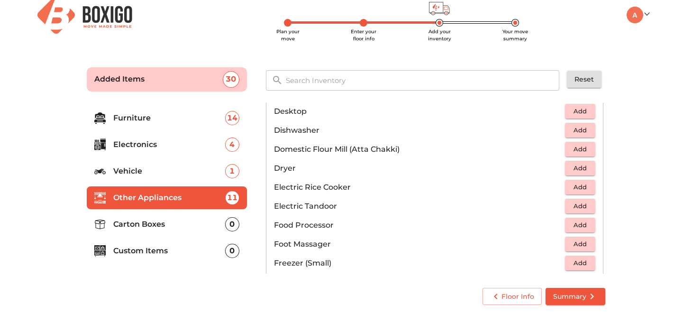
scroll to position [258, 0]
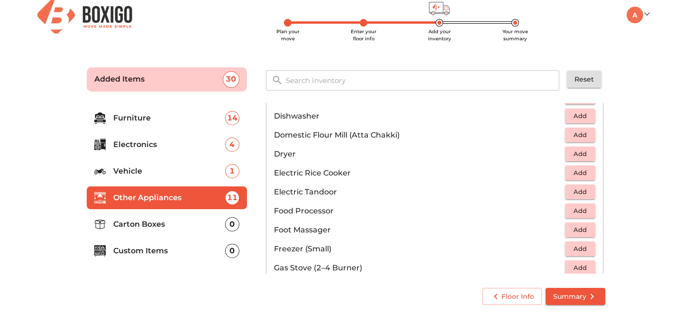
click at [570, 168] on span "Add" at bounding box center [580, 172] width 21 height 11
click at [570, 212] on span "Add" at bounding box center [580, 210] width 21 height 11
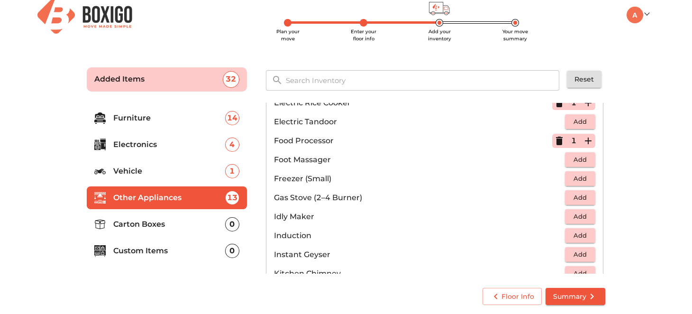
scroll to position [353, 0]
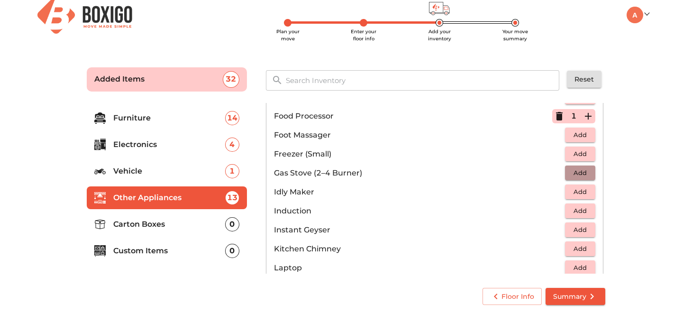
click at [582, 170] on span "Add" at bounding box center [580, 172] width 21 height 11
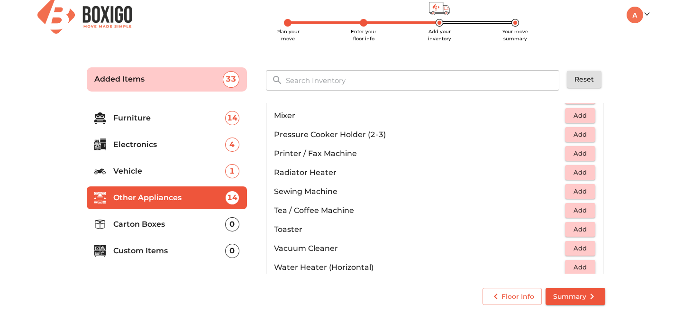
scroll to position [637, 0]
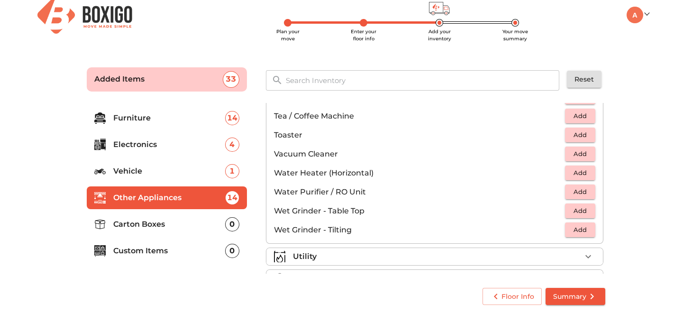
click at [574, 154] on span "Add" at bounding box center [580, 153] width 21 height 11
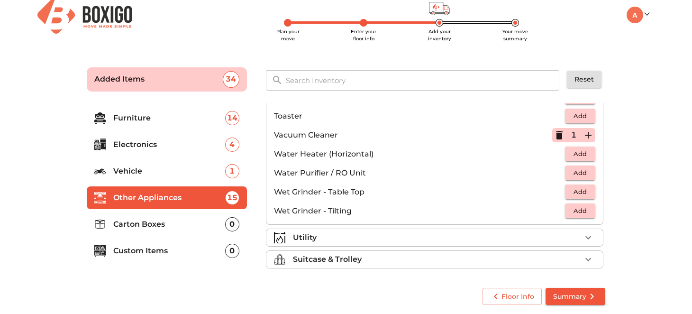
click at [364, 234] on div "Utility" at bounding box center [437, 237] width 288 height 11
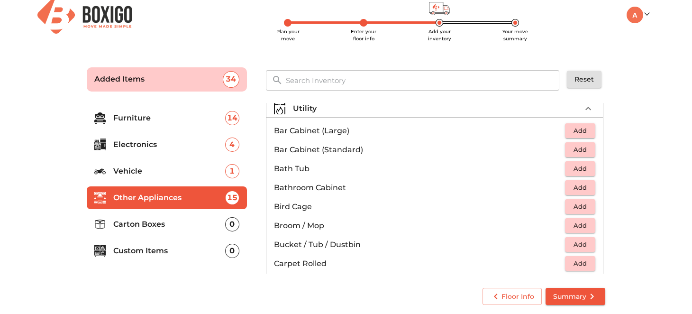
scroll to position [190, 0]
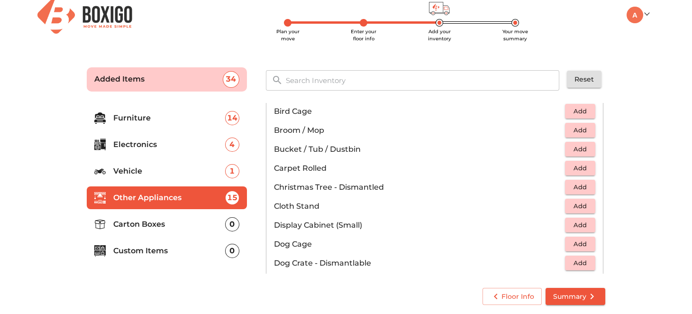
click at [581, 146] on span "Add" at bounding box center [580, 149] width 21 height 11
click at [583, 146] on icon "button" at bounding box center [588, 149] width 11 height 11
click at [570, 166] on span "Add" at bounding box center [580, 168] width 21 height 11
click at [579, 201] on span "Add" at bounding box center [580, 206] width 21 height 11
click at [585, 203] on icon "button" at bounding box center [588, 206] width 7 height 7
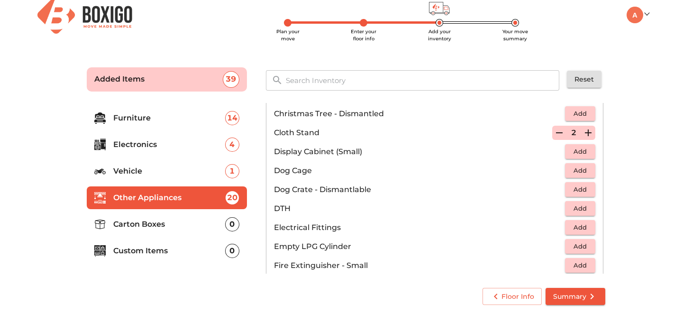
scroll to position [284, 0]
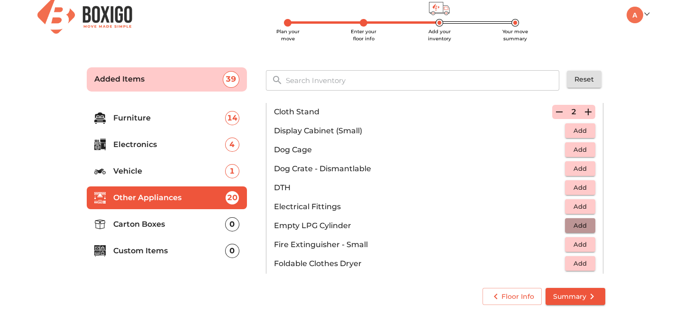
click at [573, 220] on span "Add" at bounding box center [580, 225] width 21 height 11
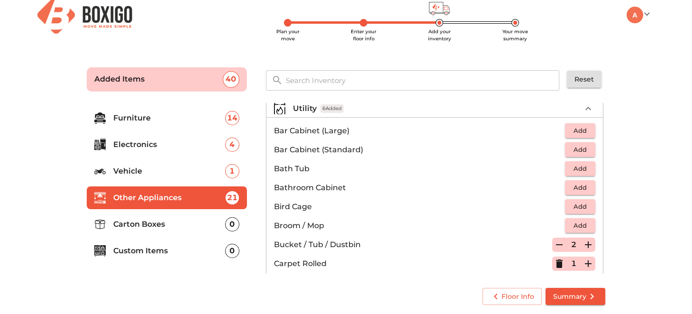
scroll to position [190, 0]
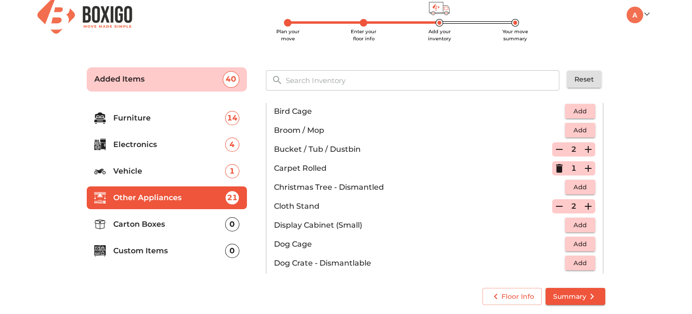
click at [571, 131] on span "Add" at bounding box center [580, 130] width 21 height 11
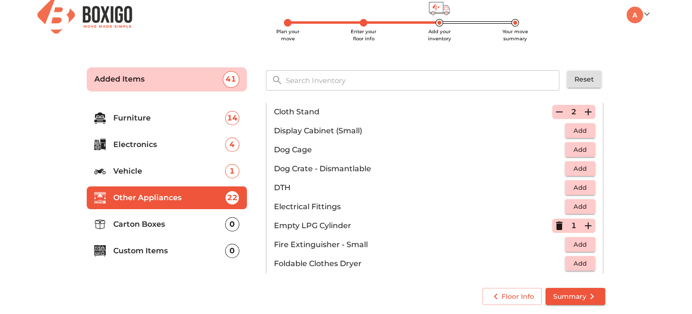
scroll to position [379, 0]
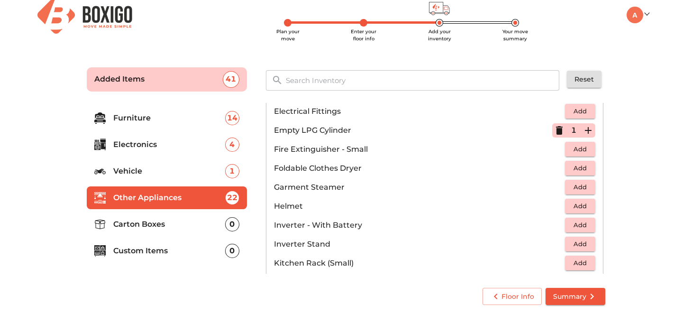
click at [578, 166] on span "Add" at bounding box center [580, 168] width 21 height 11
click at [587, 165] on icon "button" at bounding box center [588, 168] width 7 height 7
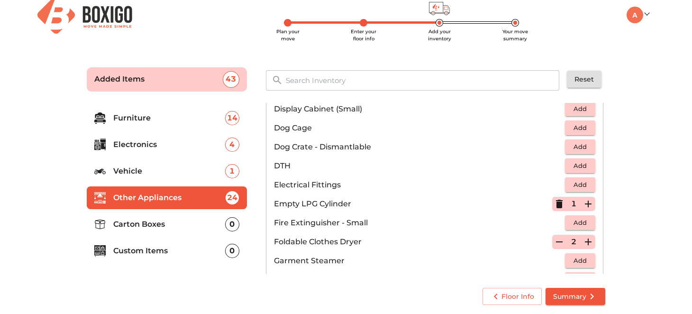
scroll to position [284, 0]
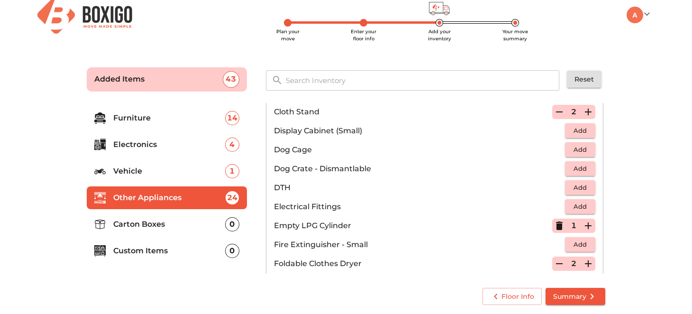
click at [554, 109] on icon "button" at bounding box center [559, 111] width 11 height 11
click at [556, 110] on icon "button" at bounding box center [559, 112] width 7 height 9
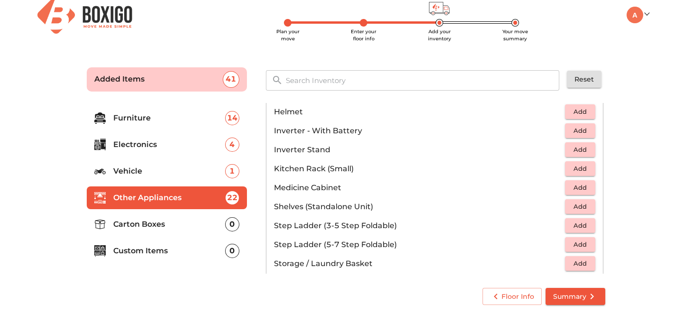
scroll to position [569, 0]
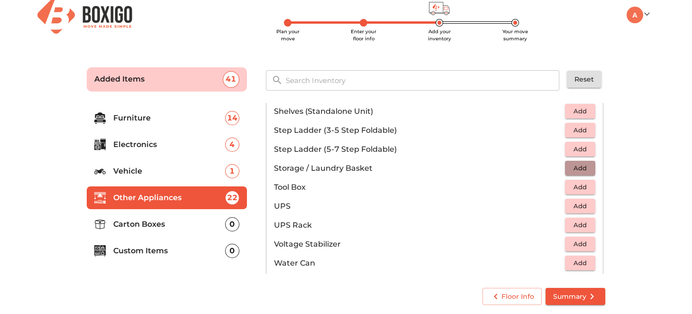
click at [582, 164] on span "Add" at bounding box center [580, 168] width 21 height 11
click at [583, 164] on icon "button" at bounding box center [588, 168] width 11 height 11
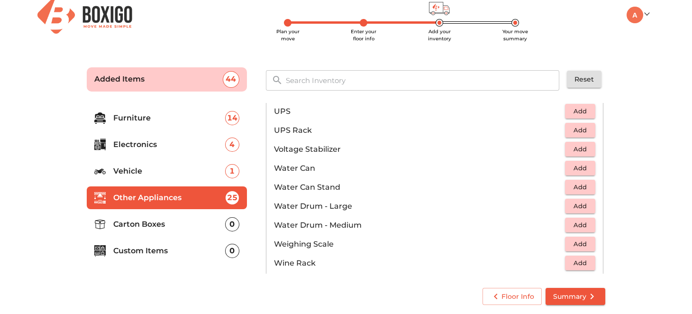
scroll to position [713, 0]
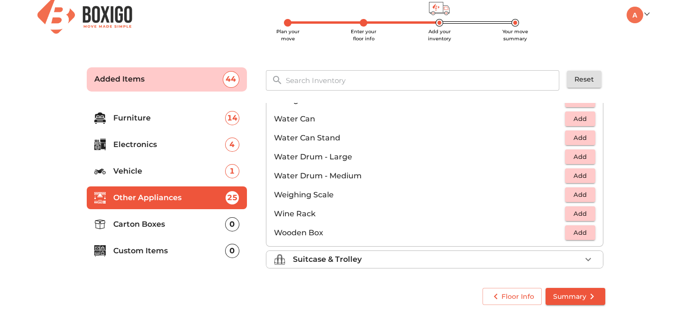
click at [584, 254] on icon "button" at bounding box center [588, 259] width 11 height 11
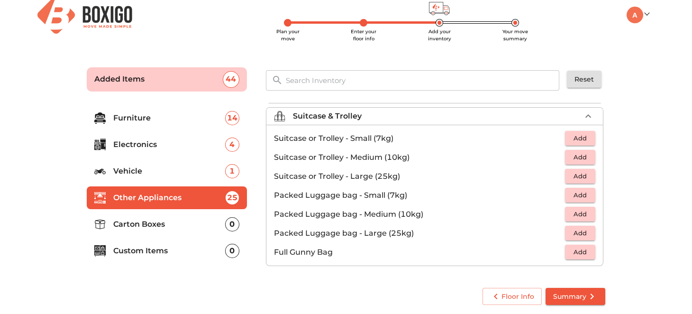
scroll to position [107, 0]
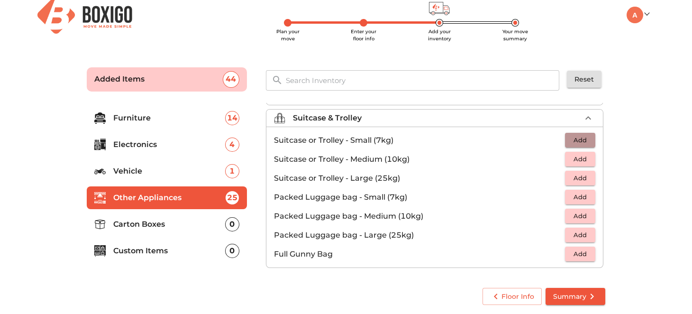
click at [580, 138] on span "Add" at bounding box center [580, 140] width 21 height 11
click at [578, 158] on span "Add" at bounding box center [580, 159] width 21 height 11
click at [577, 176] on span "Add" at bounding box center [580, 178] width 21 height 11
click at [585, 156] on icon "button" at bounding box center [588, 159] width 7 height 7
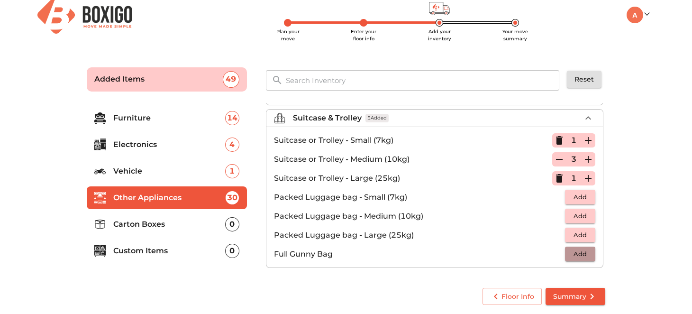
click at [584, 255] on span "Add" at bounding box center [580, 253] width 21 height 11
click at [584, 255] on icon "button" at bounding box center [588, 253] width 11 height 11
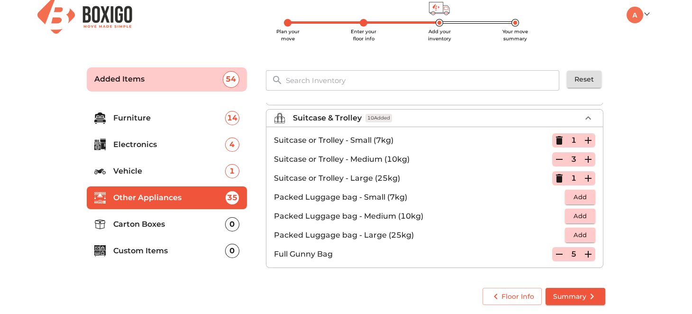
click at [179, 222] on p "Carton Boxes" at bounding box center [169, 224] width 112 height 11
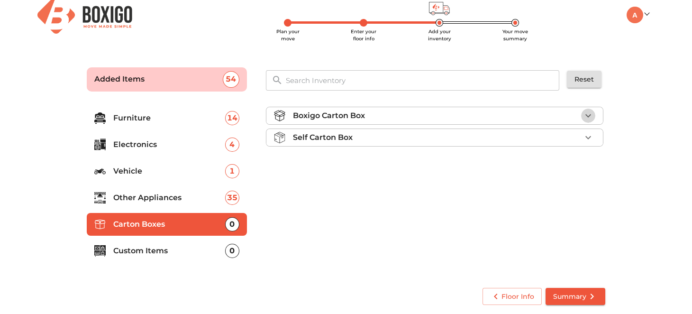
click at [591, 117] on icon "button" at bounding box center [588, 115] width 11 height 11
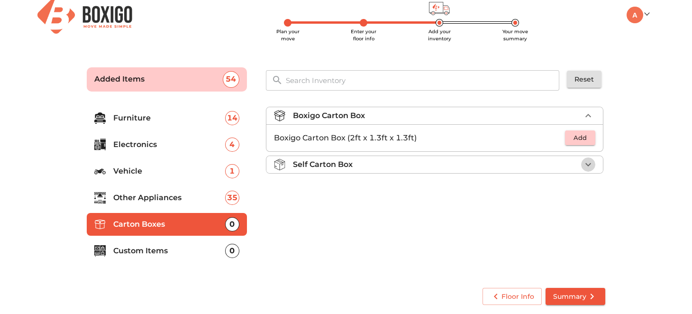
click at [587, 161] on icon "button" at bounding box center [588, 164] width 11 height 11
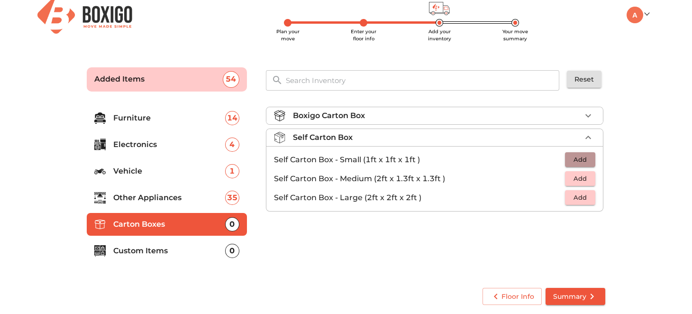
click at [585, 156] on span "Add" at bounding box center [580, 159] width 21 height 11
click at [585, 174] on span "Add" at bounding box center [580, 178] width 21 height 11
click at [585, 192] on span "Add" at bounding box center [580, 197] width 21 height 11
click at [590, 116] on icon "button" at bounding box center [588, 115] width 11 height 11
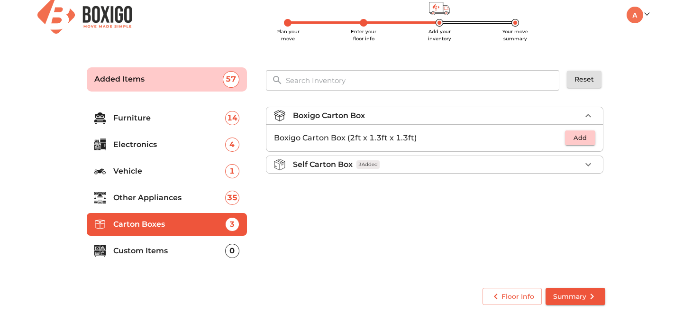
click at [585, 141] on span "Add" at bounding box center [580, 137] width 21 height 11
click at [204, 255] on p "Custom Items" at bounding box center [169, 250] width 112 height 11
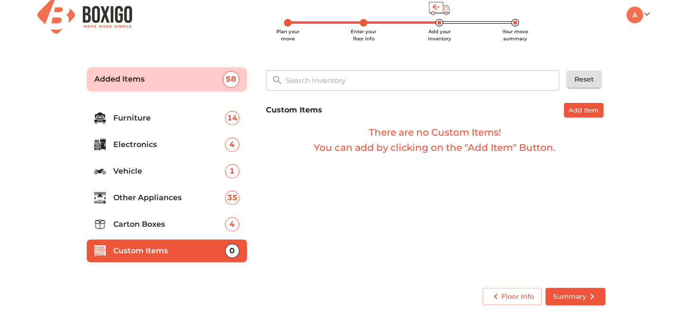
click at [580, 110] on span "Add Item" at bounding box center [584, 110] width 30 height 11
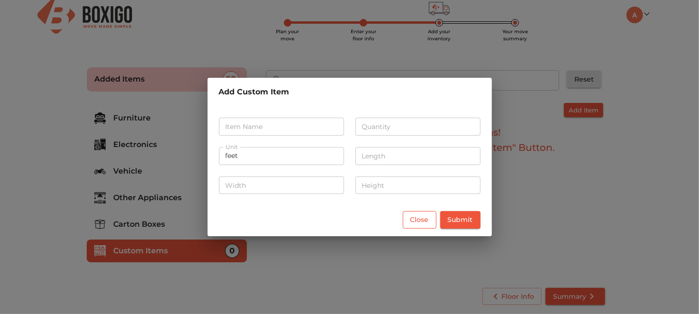
click at [414, 223] on span "Close" at bounding box center [420, 220] width 18 height 12
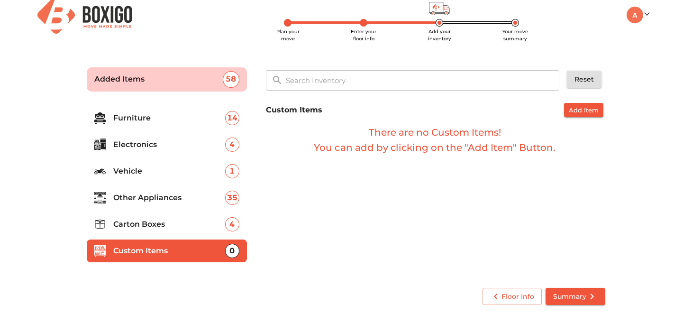
click at [564, 299] on span "Summary" at bounding box center [575, 297] width 45 height 12
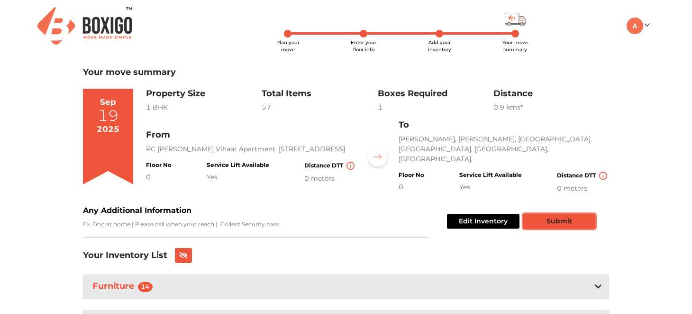
click at [573, 220] on button "Submit" at bounding box center [559, 221] width 72 height 15
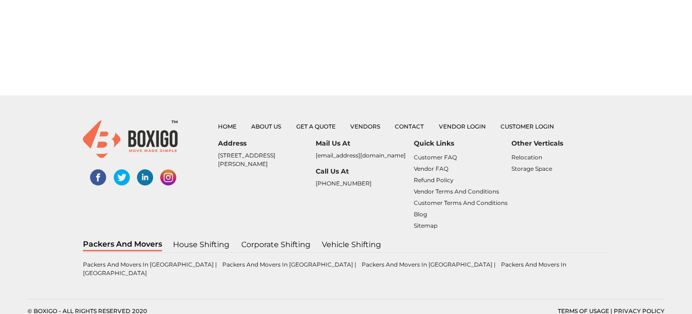
scroll to position [252, 0]
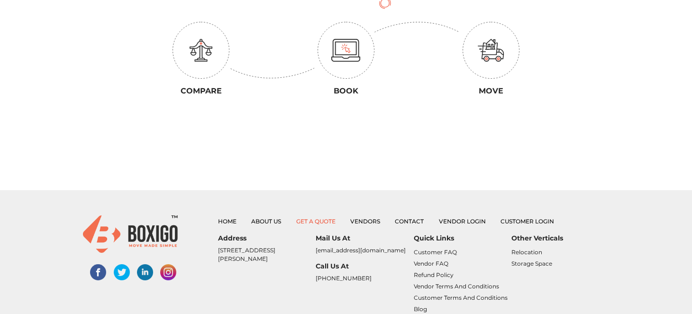
click at [310, 218] on link "Get a Quote" at bounding box center [315, 221] width 39 height 7
